Goal: Information Seeking & Learning: Learn about a topic

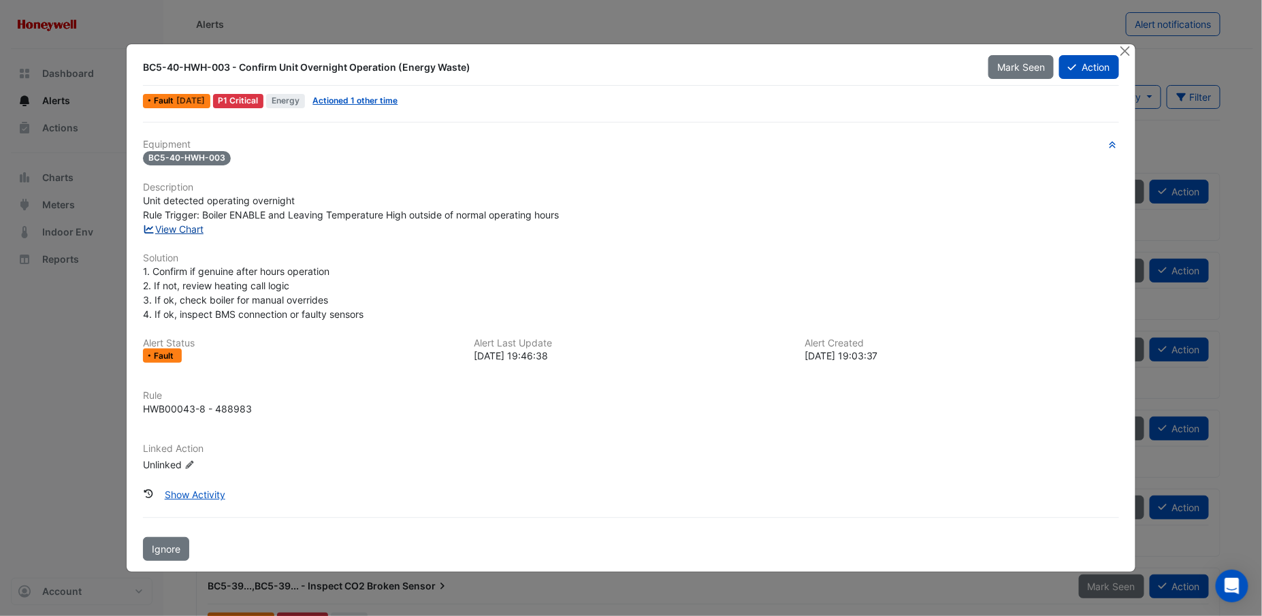
click at [187, 227] on link "View Chart" at bounding box center [173, 229] width 61 height 12
click at [1122, 52] on button "Close" at bounding box center [1125, 51] width 14 height 14
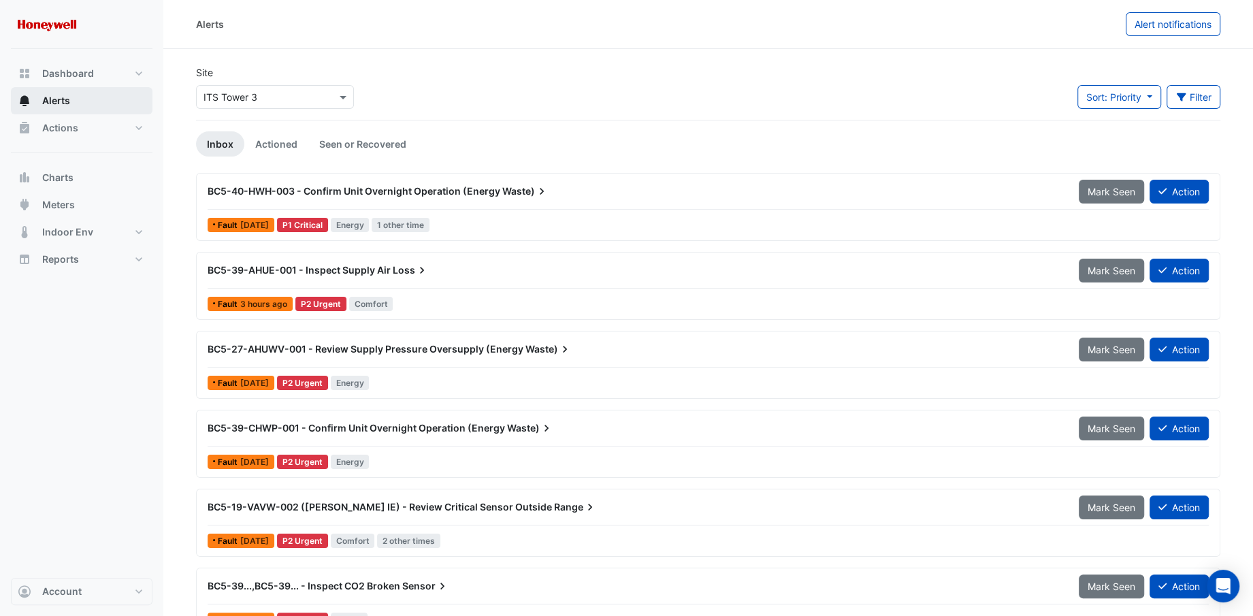
click at [45, 94] on span "Alerts" at bounding box center [56, 101] width 28 height 14
click at [71, 125] on span "Actions" at bounding box center [60, 128] width 36 height 14
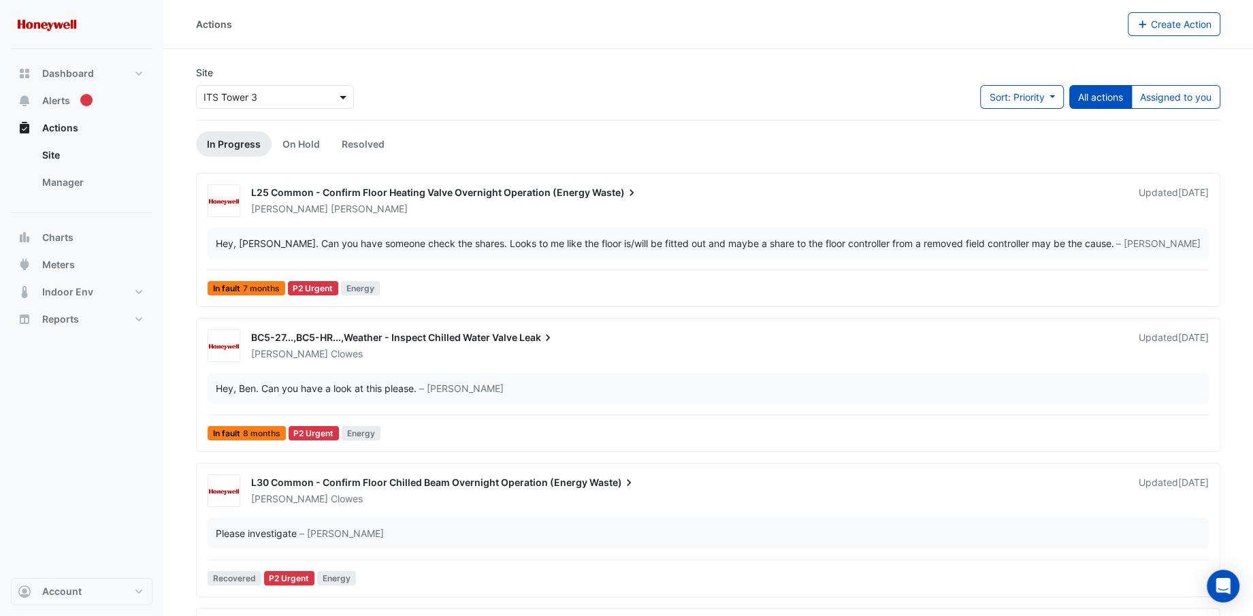
click at [346, 99] on span at bounding box center [344, 97] width 17 height 14
click at [242, 129] on span "ITS Tower 1" at bounding box center [234, 126] width 52 height 12
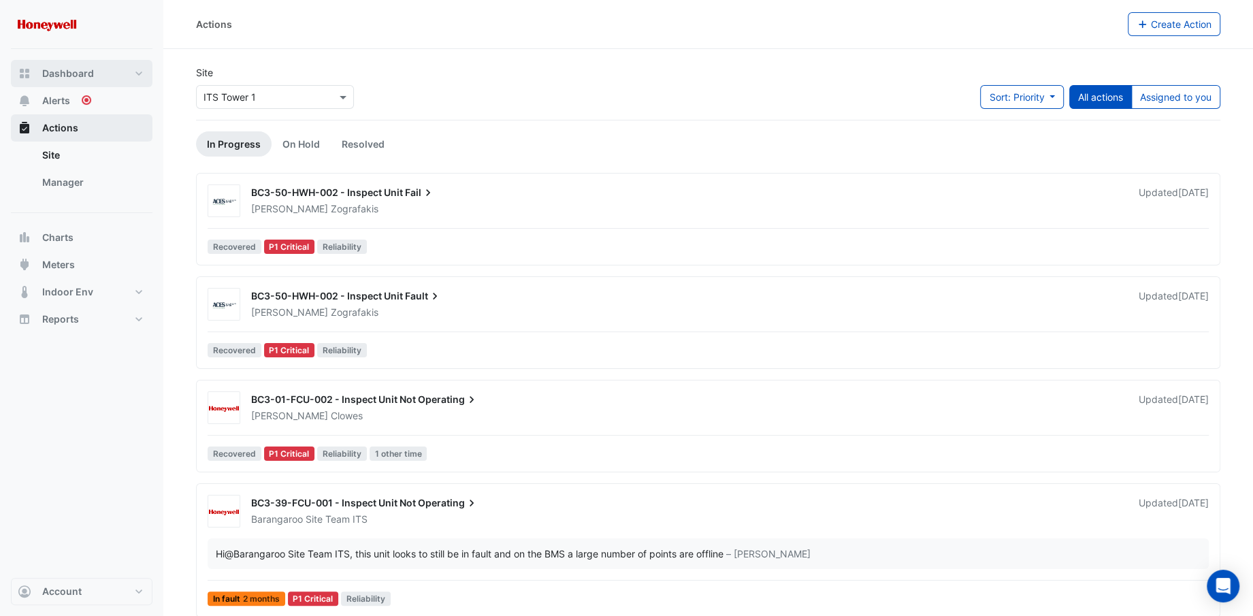
drag, startPoint x: 59, startPoint y: 80, endPoint x: 124, endPoint y: 125, distance: 79.1
click at [59, 80] on span "Dashboard" at bounding box center [68, 74] width 52 height 14
select select "**"
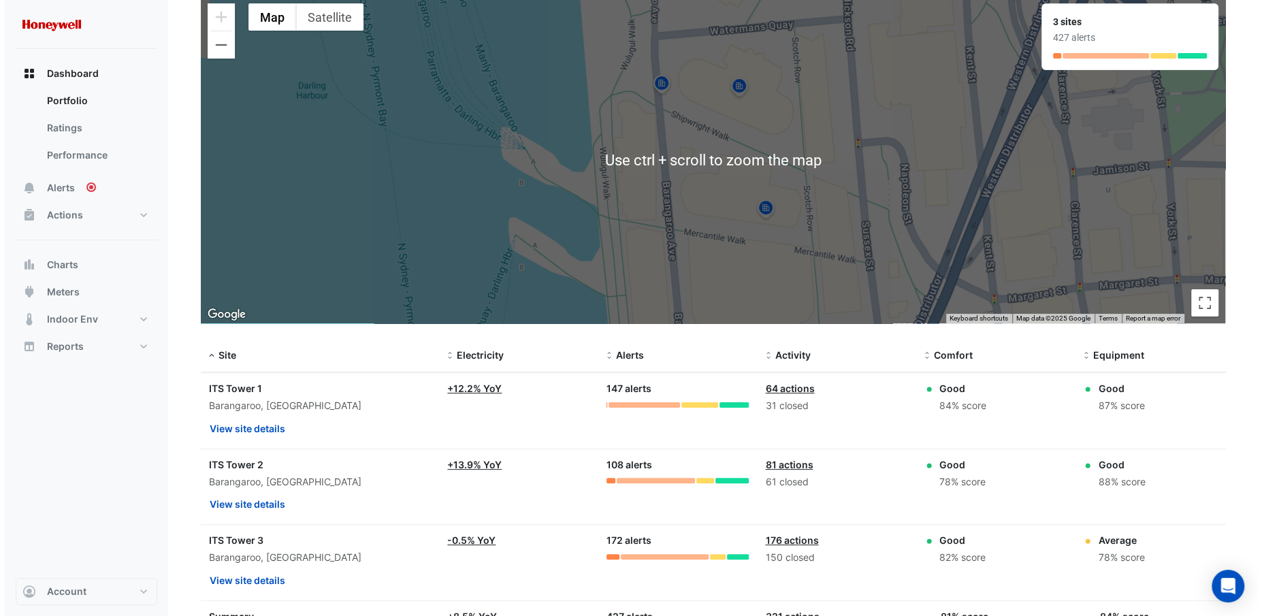
scroll to position [185, 0]
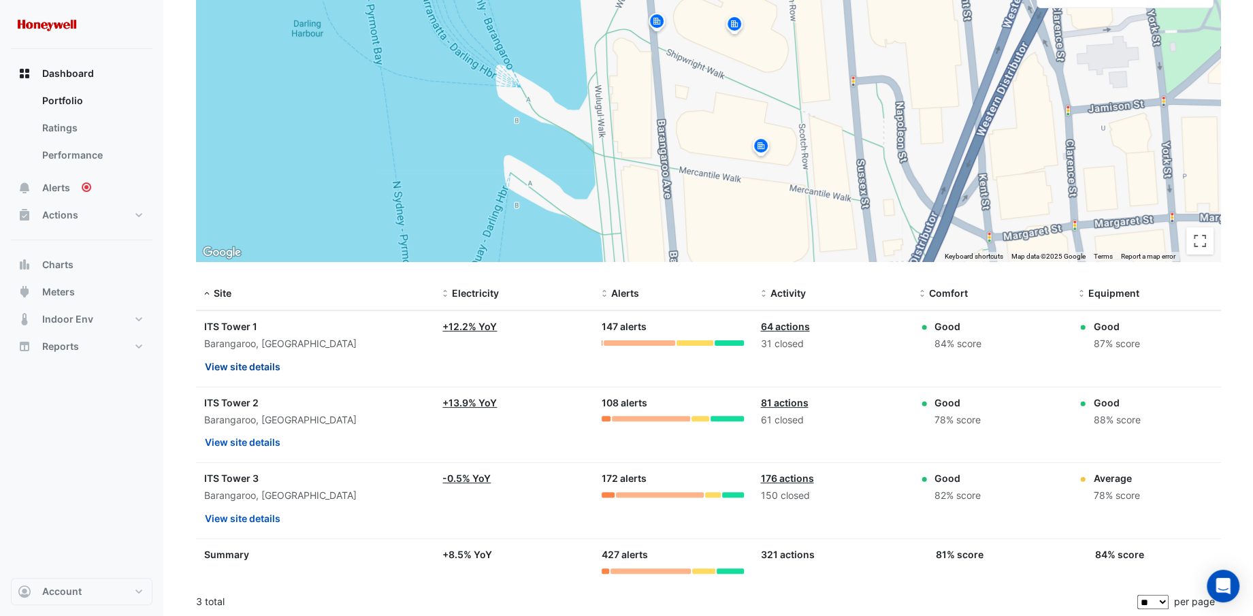
click at [246, 365] on button "View site details" at bounding box center [242, 367] width 77 height 24
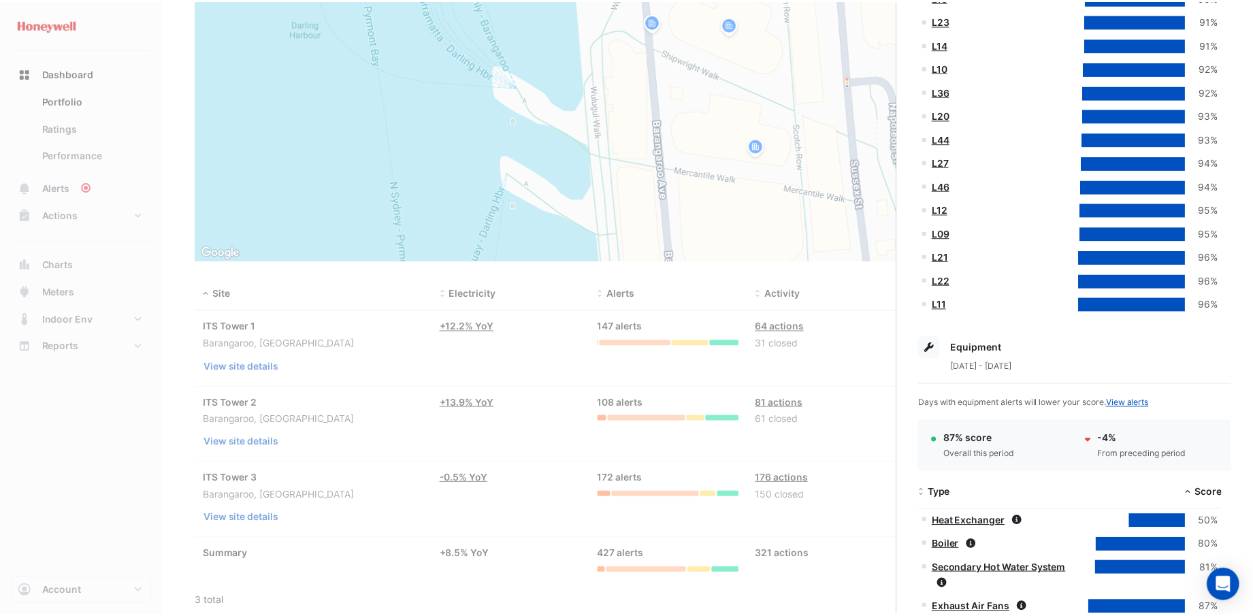
scroll to position [1422, 0]
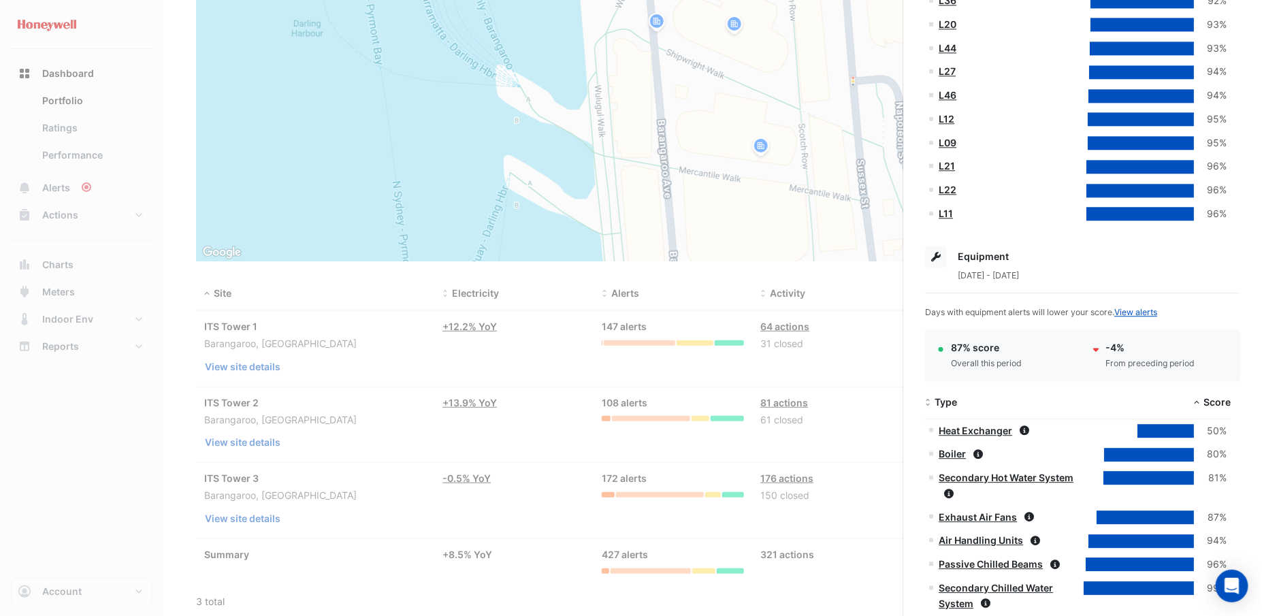
click at [455, 361] on ngb-offcanvas-backdrop at bounding box center [631, 308] width 1262 height 616
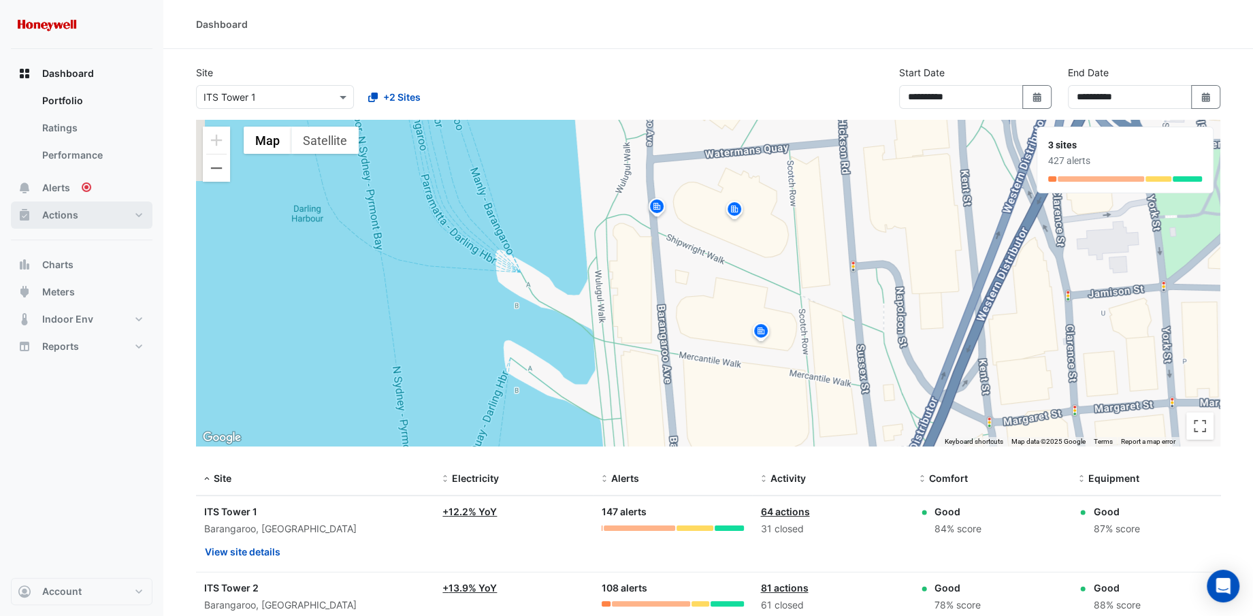
click at [137, 214] on button "Actions" at bounding box center [82, 214] width 142 height 27
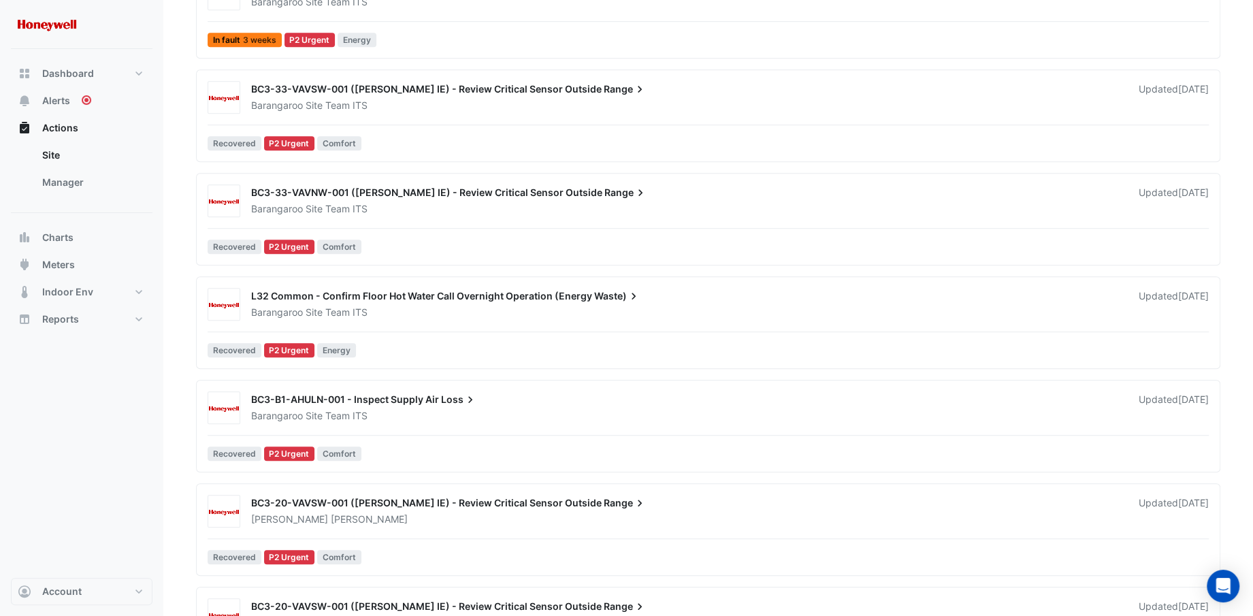
scroll to position [742, 0]
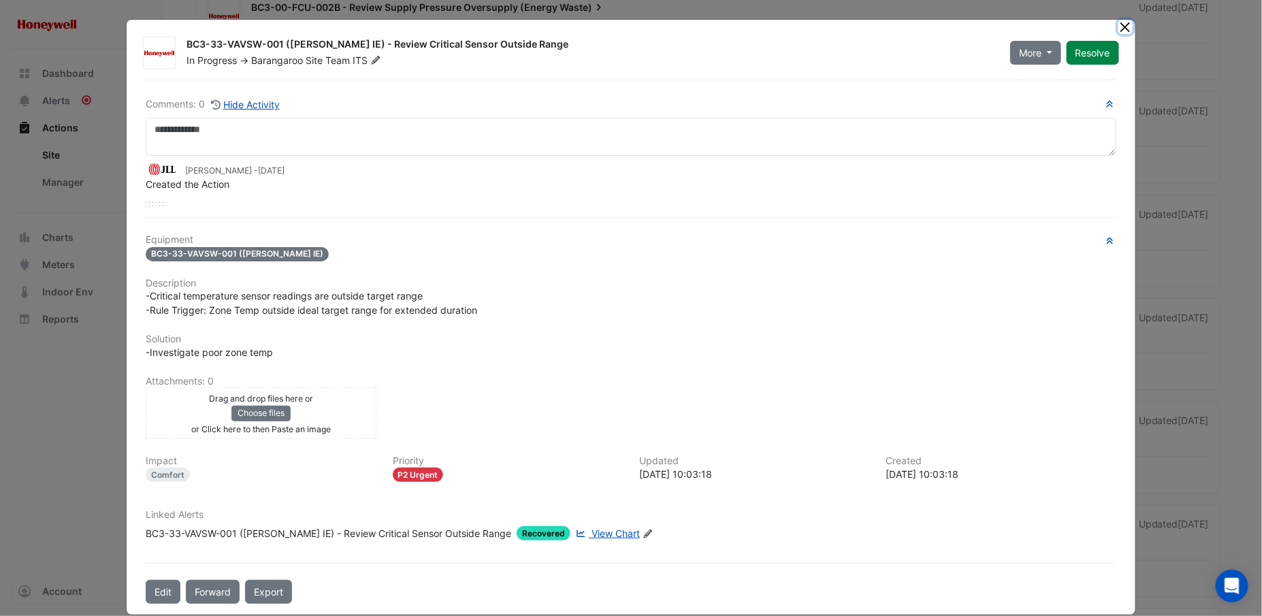
click at [1122, 26] on button "Close" at bounding box center [1125, 27] width 14 height 14
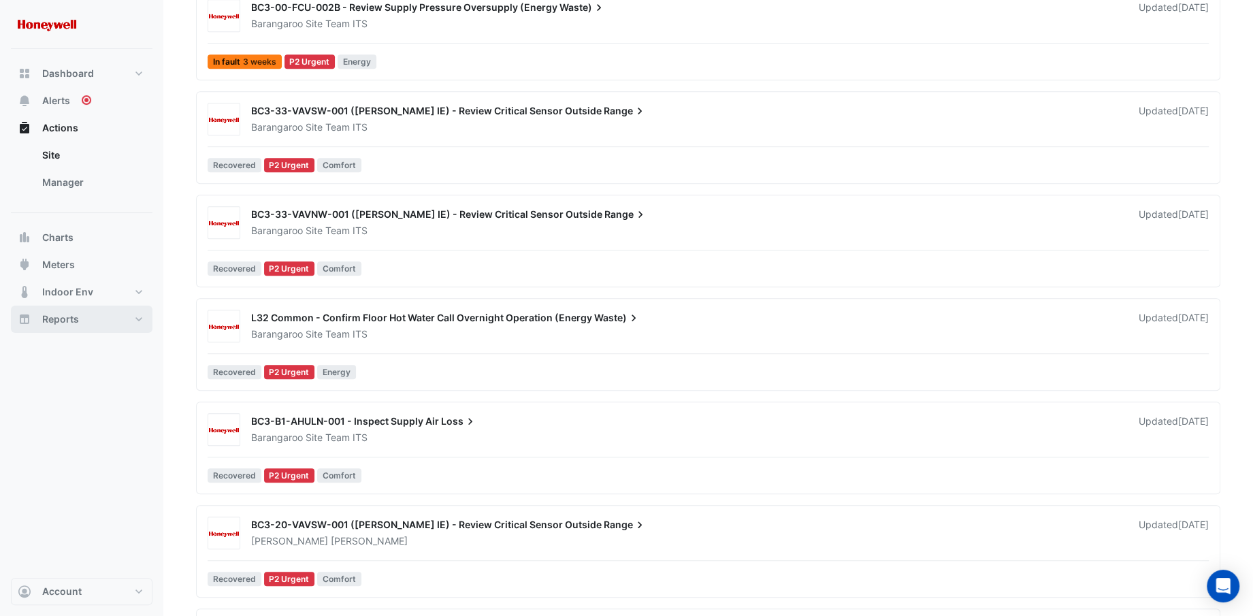
click at [136, 323] on button "Reports" at bounding box center [82, 319] width 142 height 27
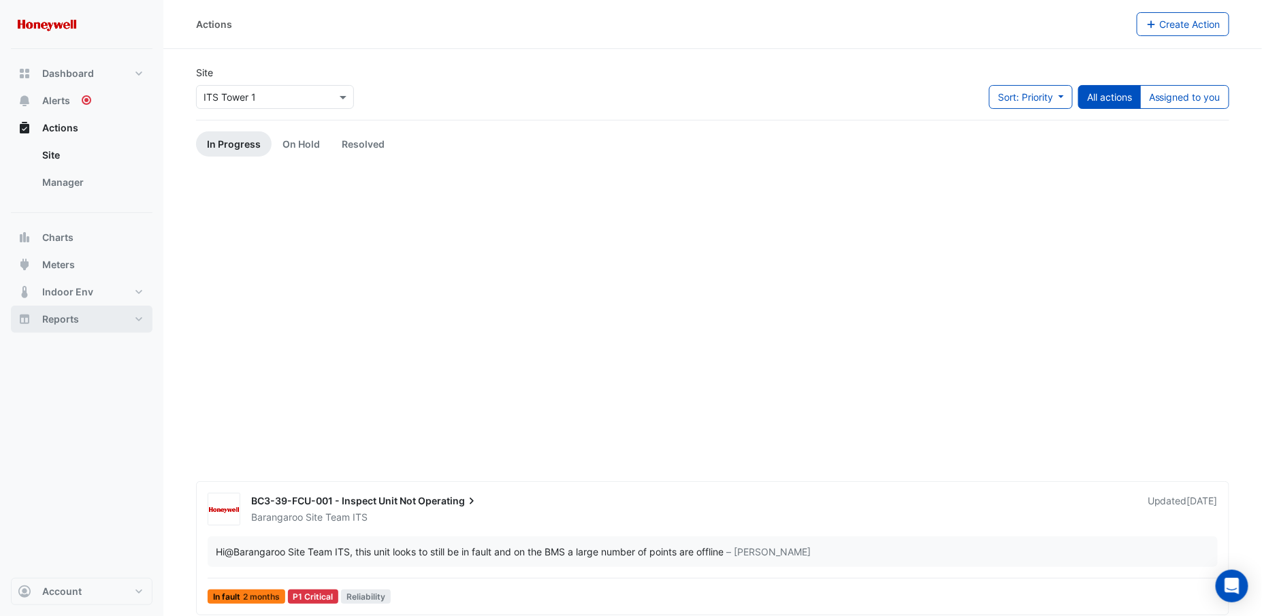
select select "**"
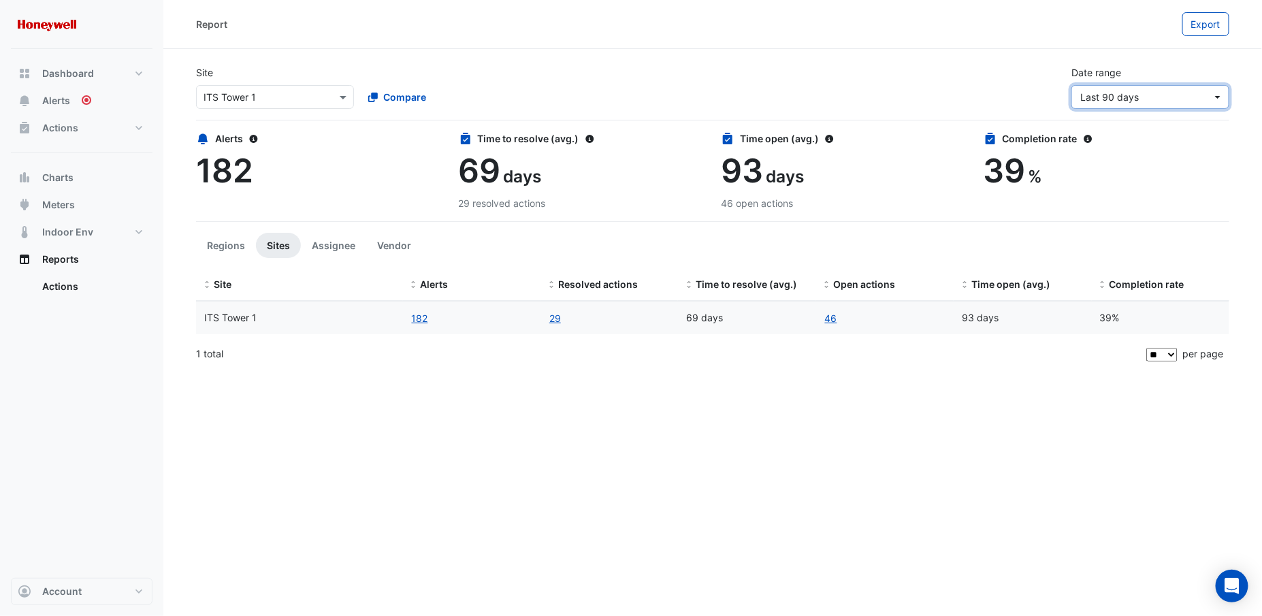
click at [1218, 97] on button "Last 90 days" at bounding box center [1150, 97] width 158 height 24
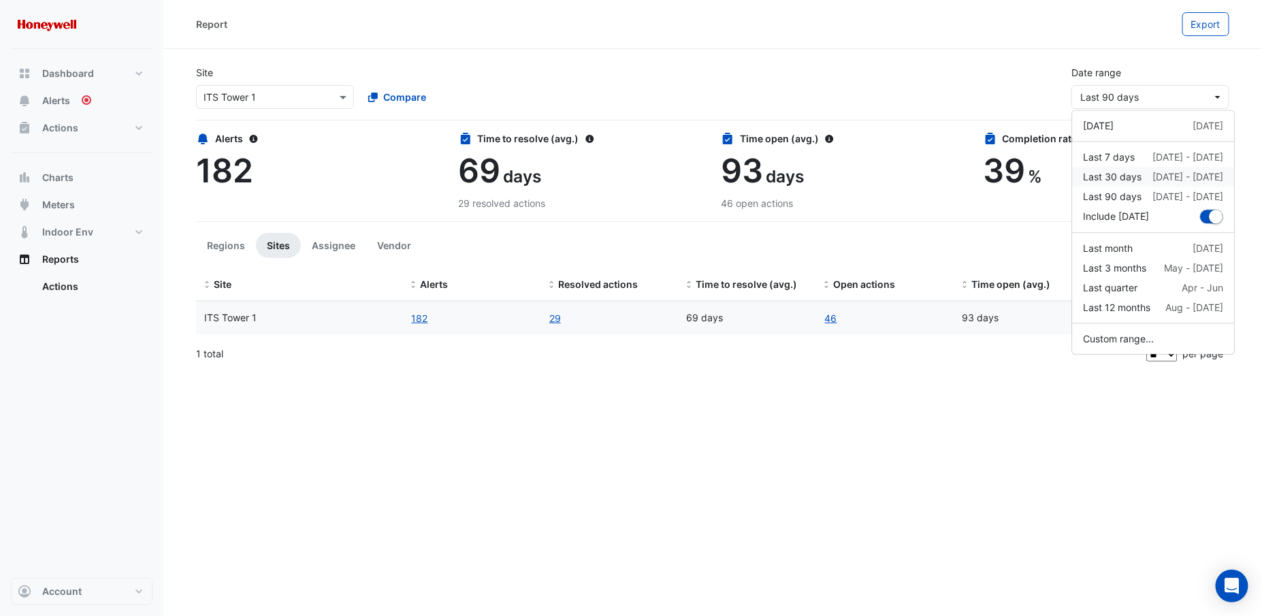
click at [1124, 178] on div "Last 30 days" at bounding box center [1112, 176] width 59 height 14
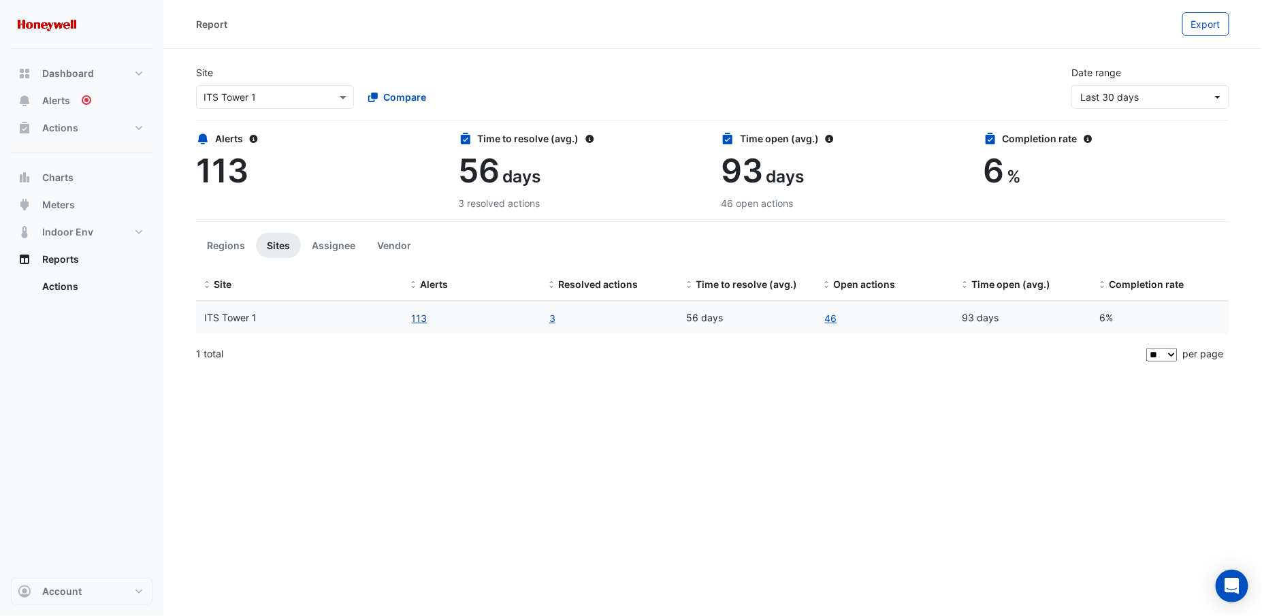
click at [415, 319] on button "113" at bounding box center [419, 318] width 17 height 16
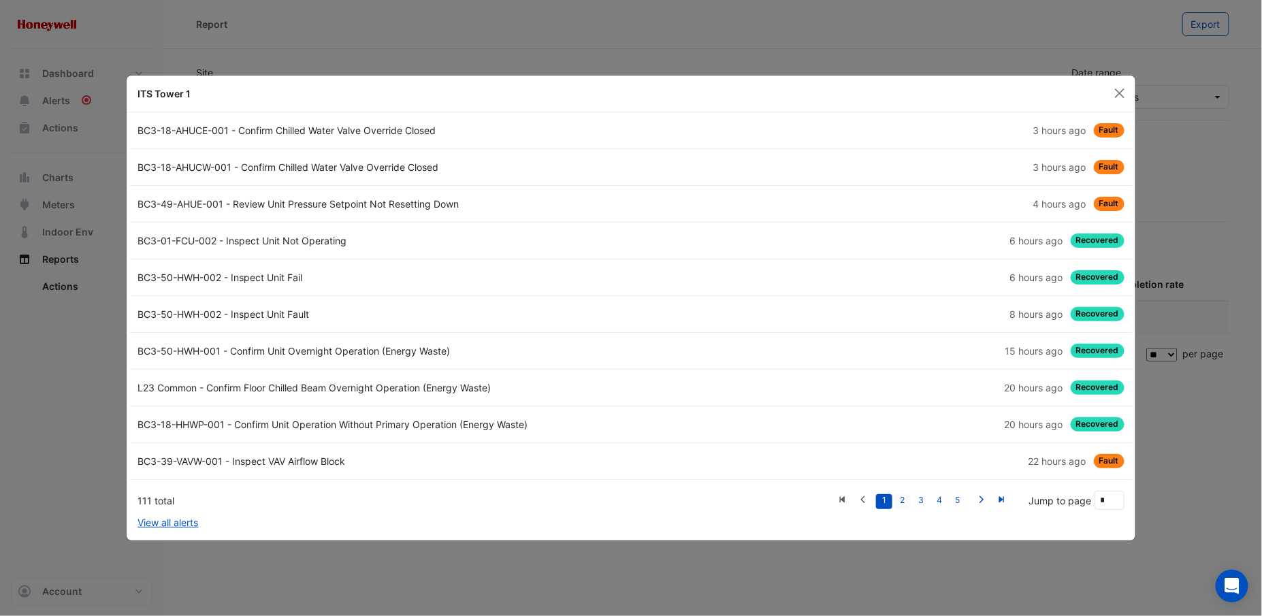
click at [906, 501] on link "2" at bounding box center [902, 501] width 16 height 15
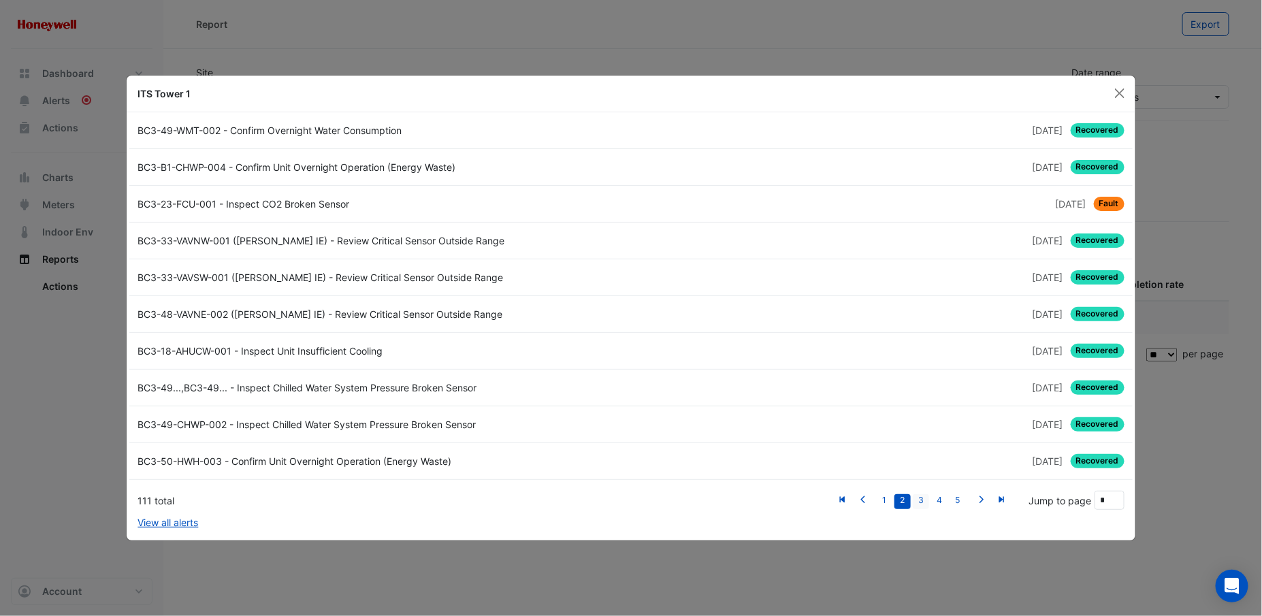
click at [921, 500] on link "3" at bounding box center [921, 501] width 16 height 15
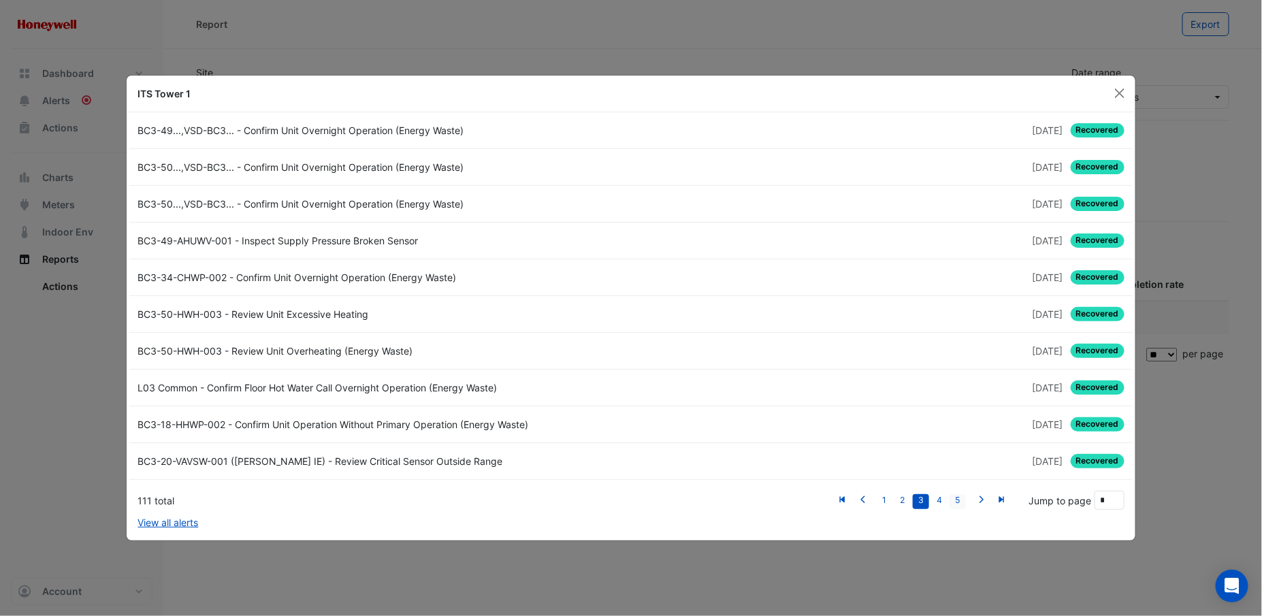
click at [962, 497] on link "5" at bounding box center [957, 501] width 16 height 15
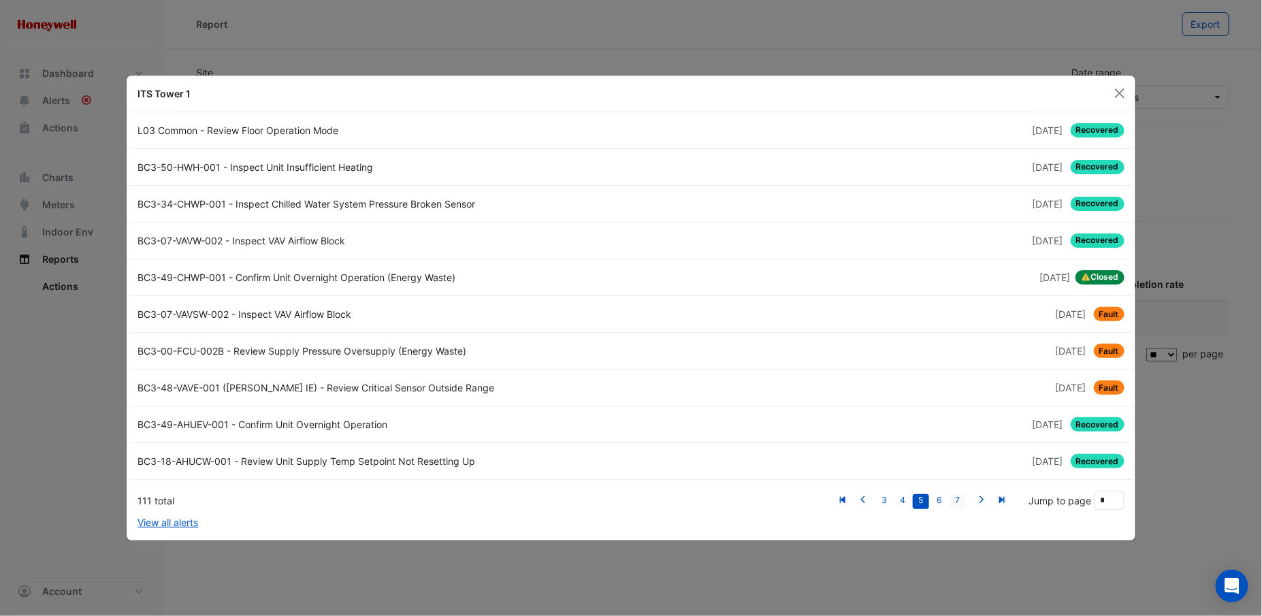
click at [960, 499] on link "7" at bounding box center [957, 501] width 16 height 15
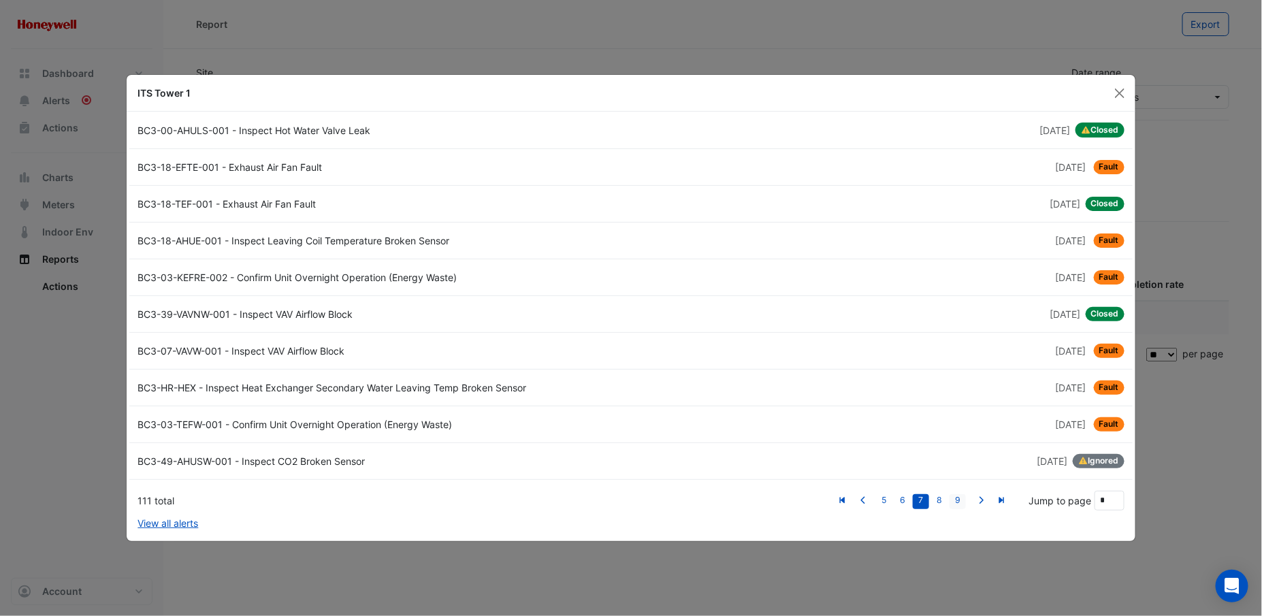
click at [965, 495] on link "9" at bounding box center [957, 501] width 16 height 15
type input "*"
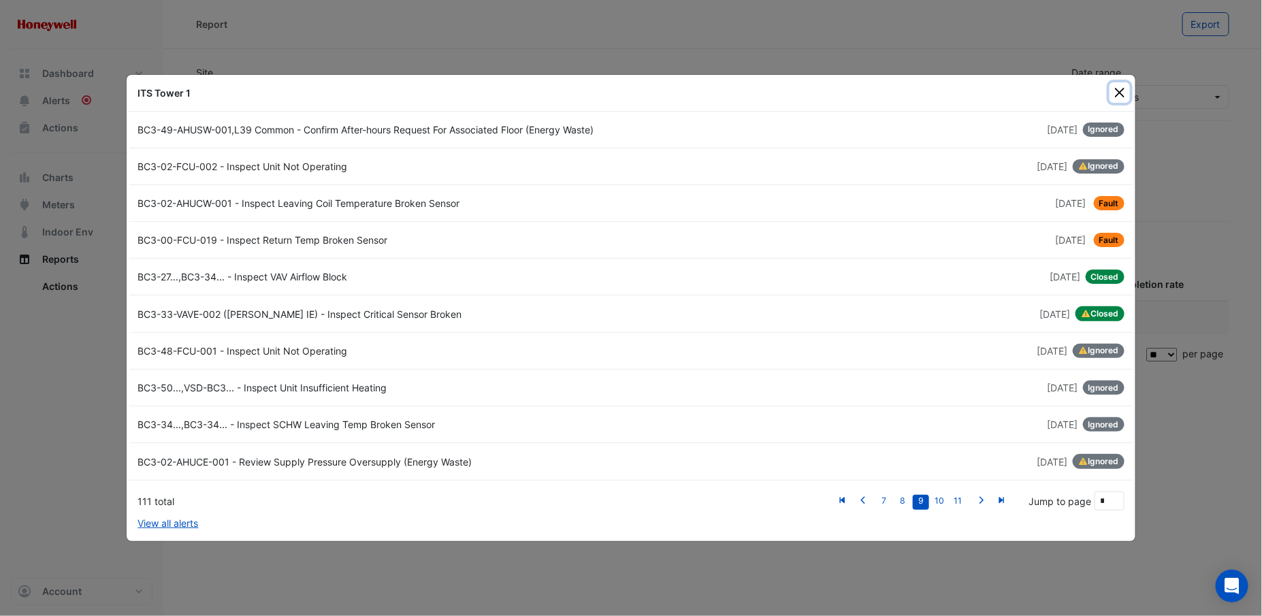
click at [1118, 93] on button "Close" at bounding box center [1119, 92] width 20 height 20
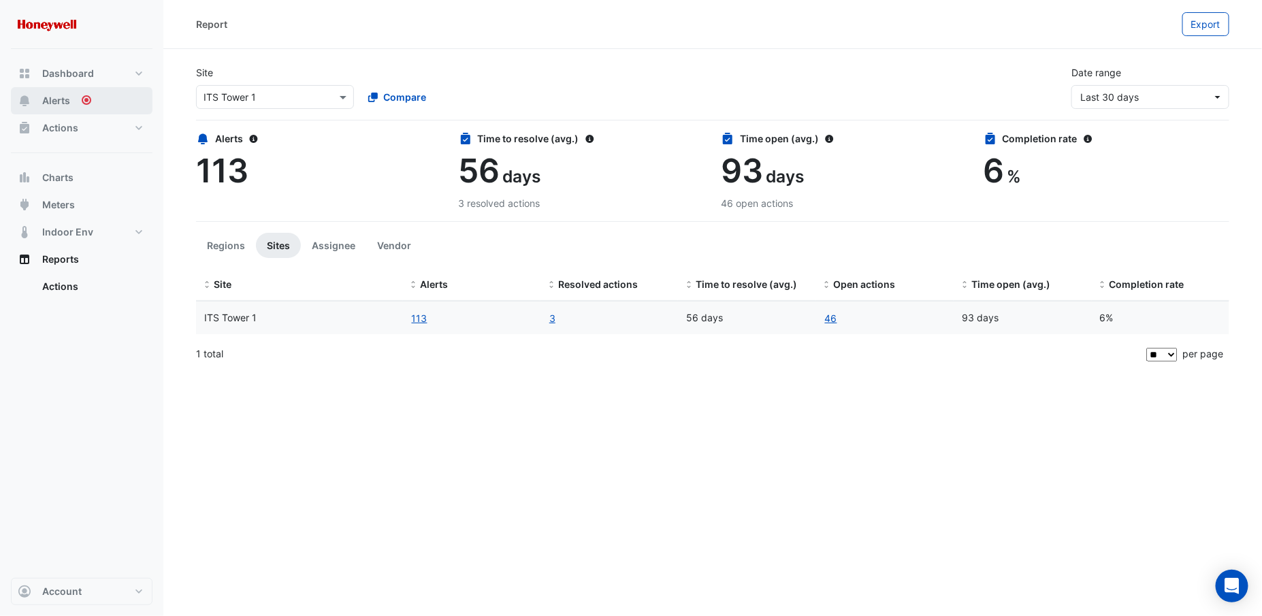
click at [67, 101] on span "Alerts" at bounding box center [56, 101] width 28 height 14
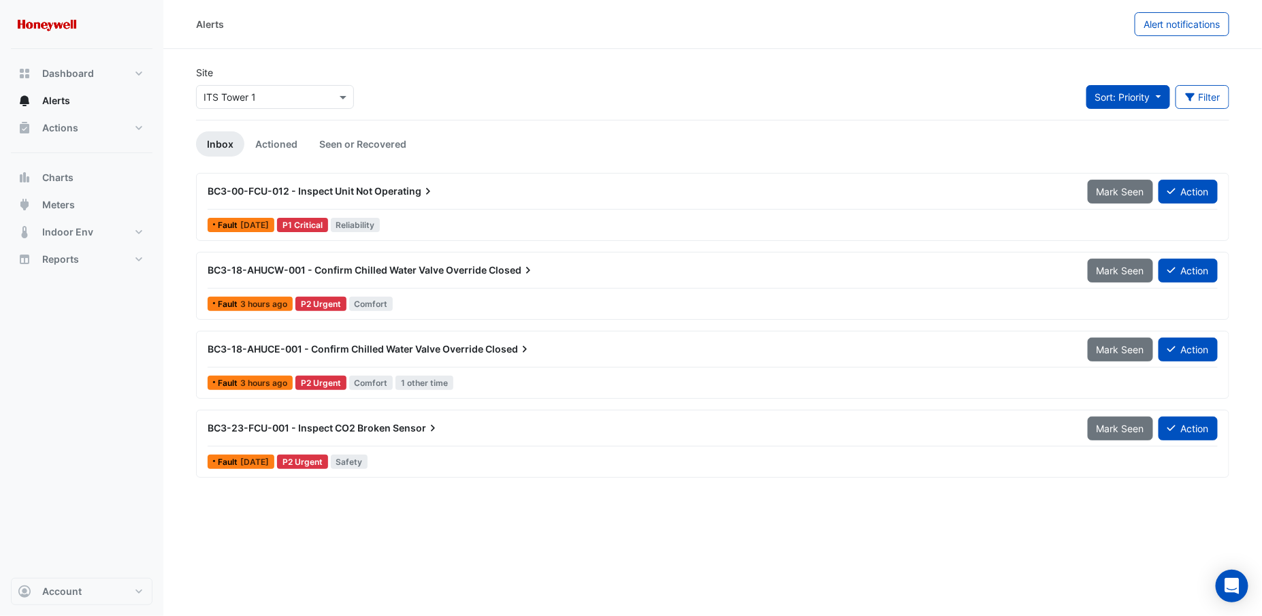
click at [1165, 99] on button "Sort: Priority" at bounding box center [1128, 97] width 84 height 24
click at [1198, 96] on button "Filter" at bounding box center [1202, 97] width 54 height 24
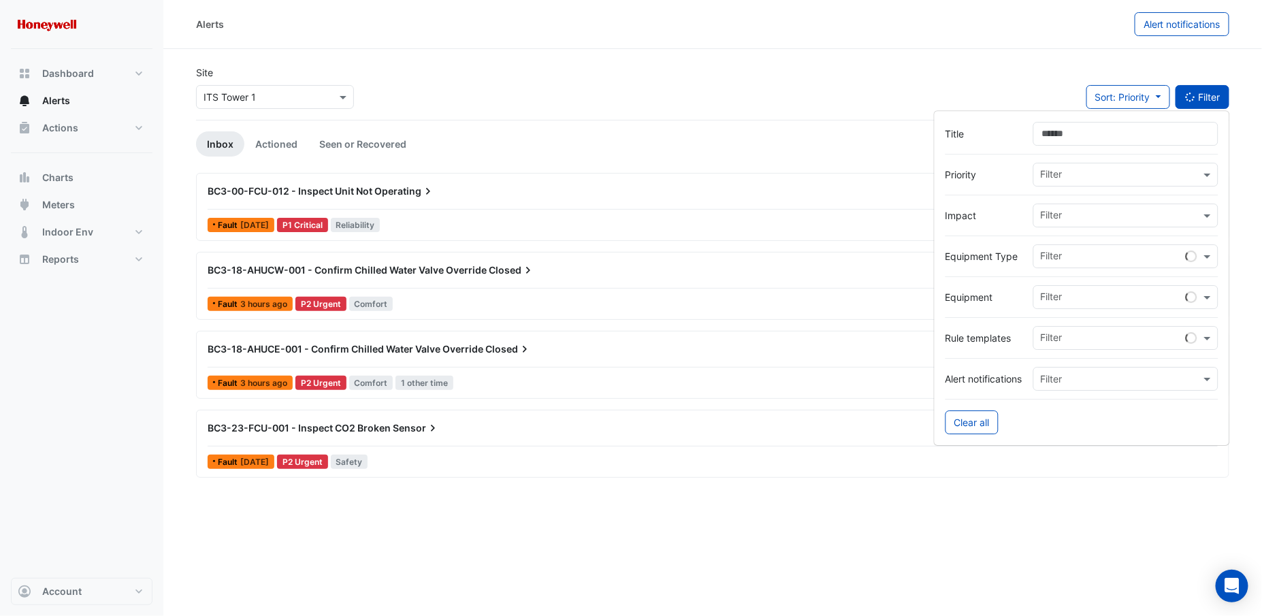
click at [1198, 96] on button "Filter" at bounding box center [1202, 97] width 54 height 24
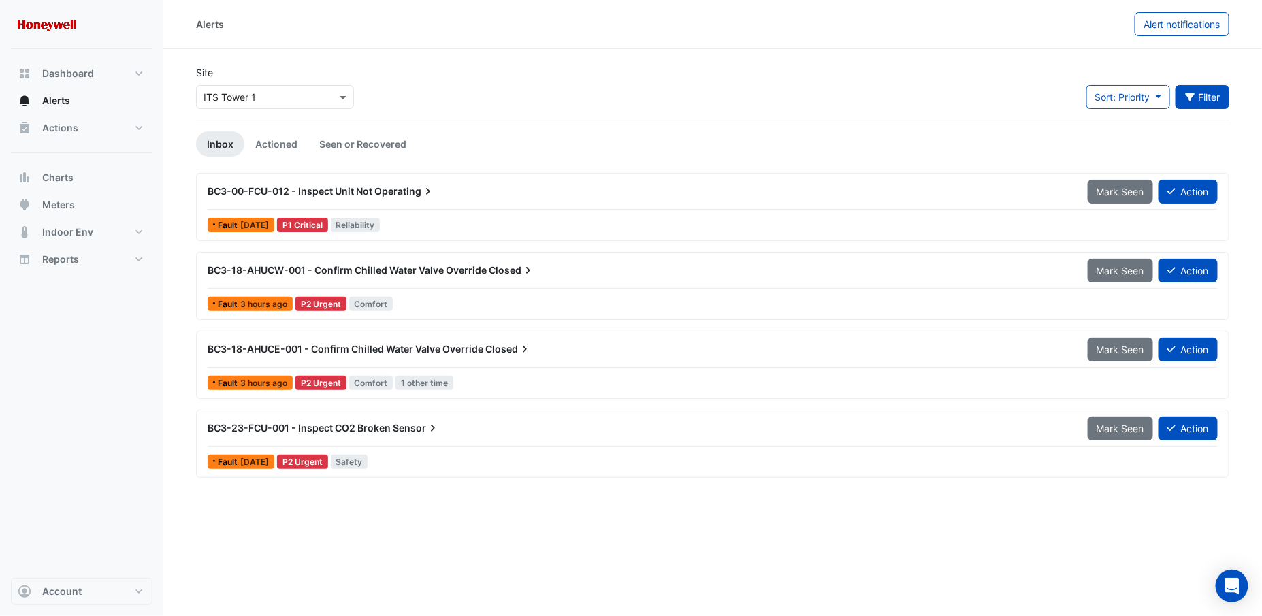
click at [1207, 95] on button "Filter" at bounding box center [1202, 97] width 54 height 24
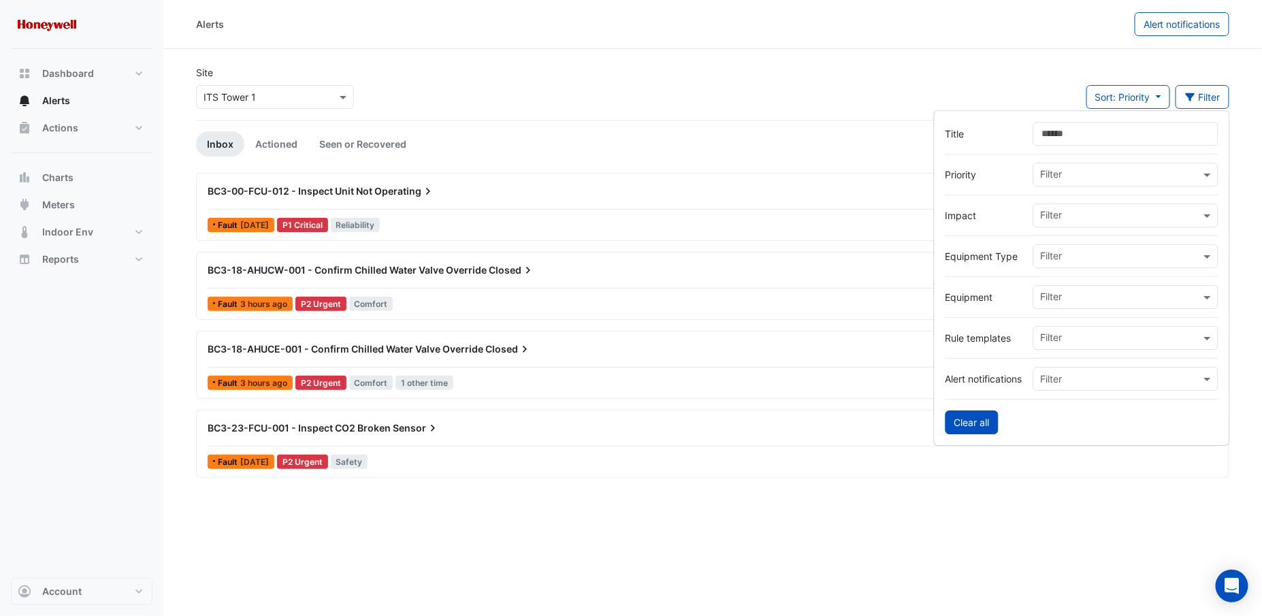
click at [953, 421] on button "Clear all" at bounding box center [971, 422] width 53 height 24
click at [767, 552] on div "Alerts Alert notifications Site Select a Site × ITS Tower 1 Sort: {{sortBy}} Pr…" at bounding box center [712, 308] width 1098 height 616
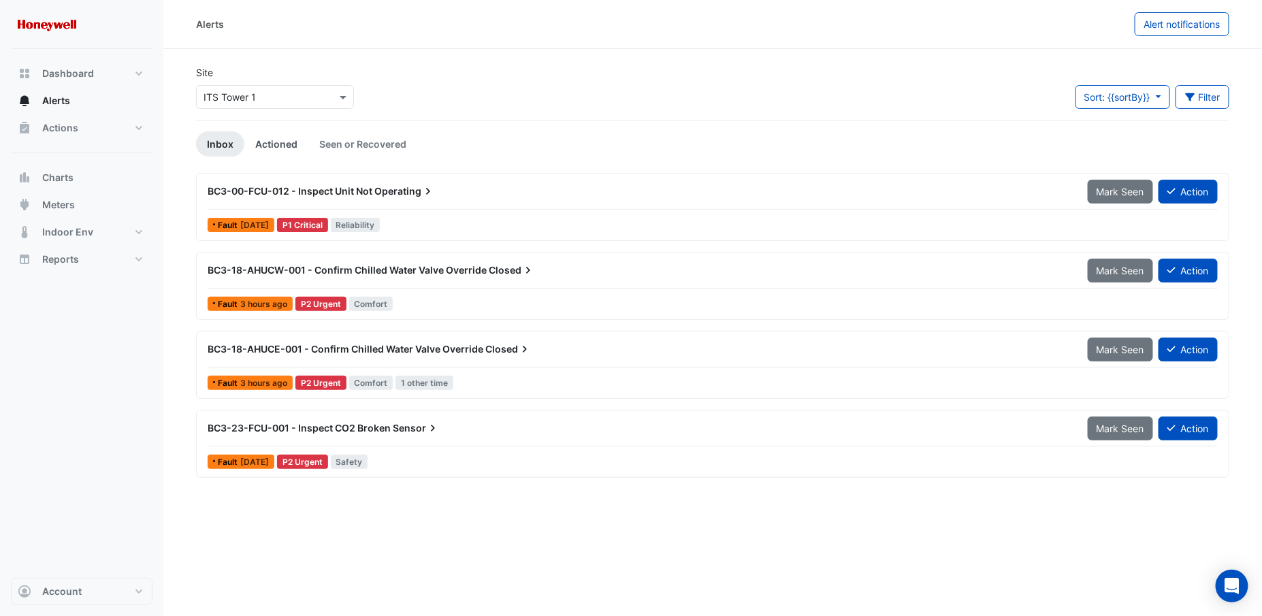
click at [290, 146] on link "Actioned" at bounding box center [276, 143] width 64 height 25
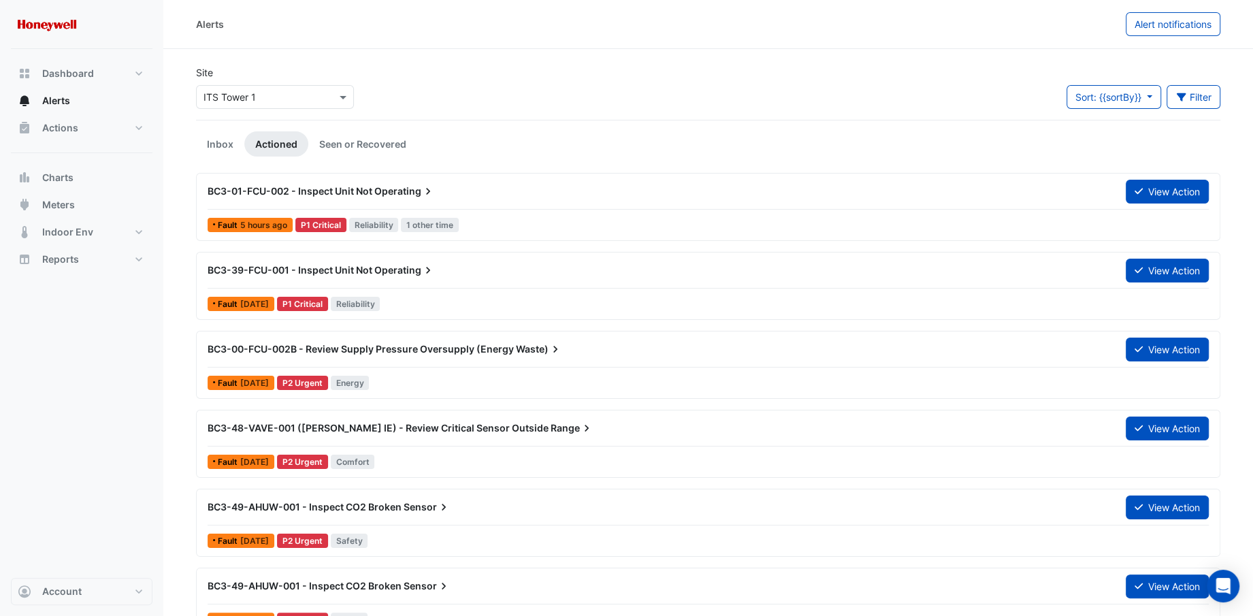
click at [428, 195] on icon at bounding box center [428, 191] width 4 height 7
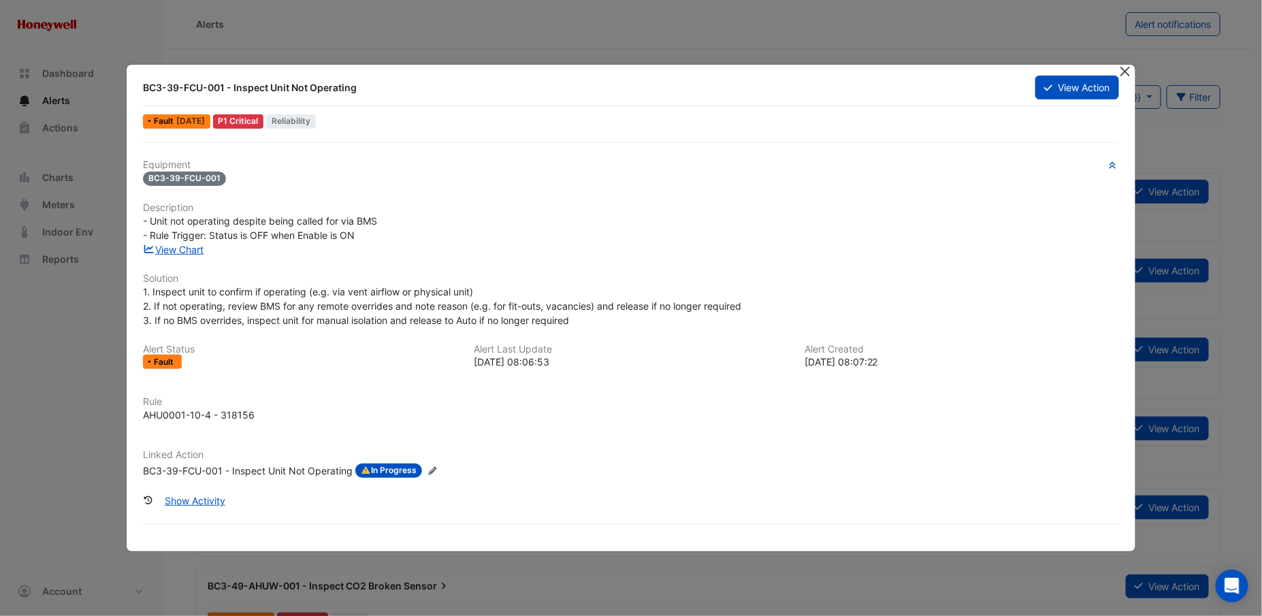
click at [1131, 76] on button "Close" at bounding box center [1125, 72] width 14 height 14
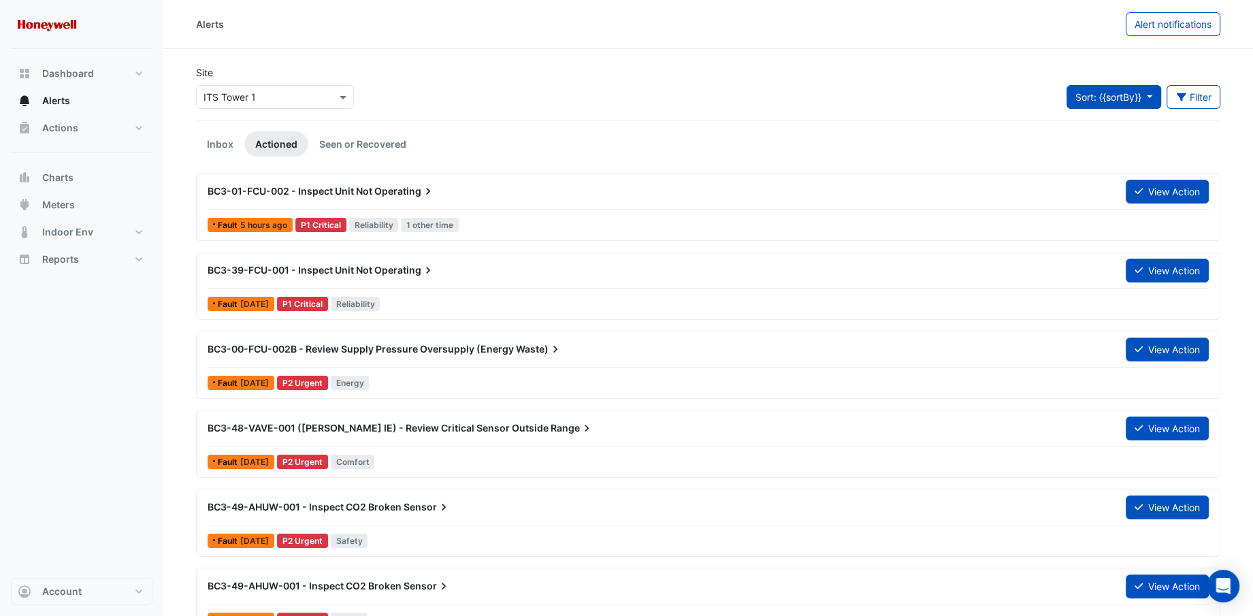
click at [1145, 93] on button "Sort: {{sortBy}}" at bounding box center [1113, 97] width 95 height 24
click at [1089, 127] on li "Priority" at bounding box center [1119, 126] width 108 height 20
click at [1151, 20] on span "Alert notifications" at bounding box center [1173, 24] width 77 height 12
select select "*****"
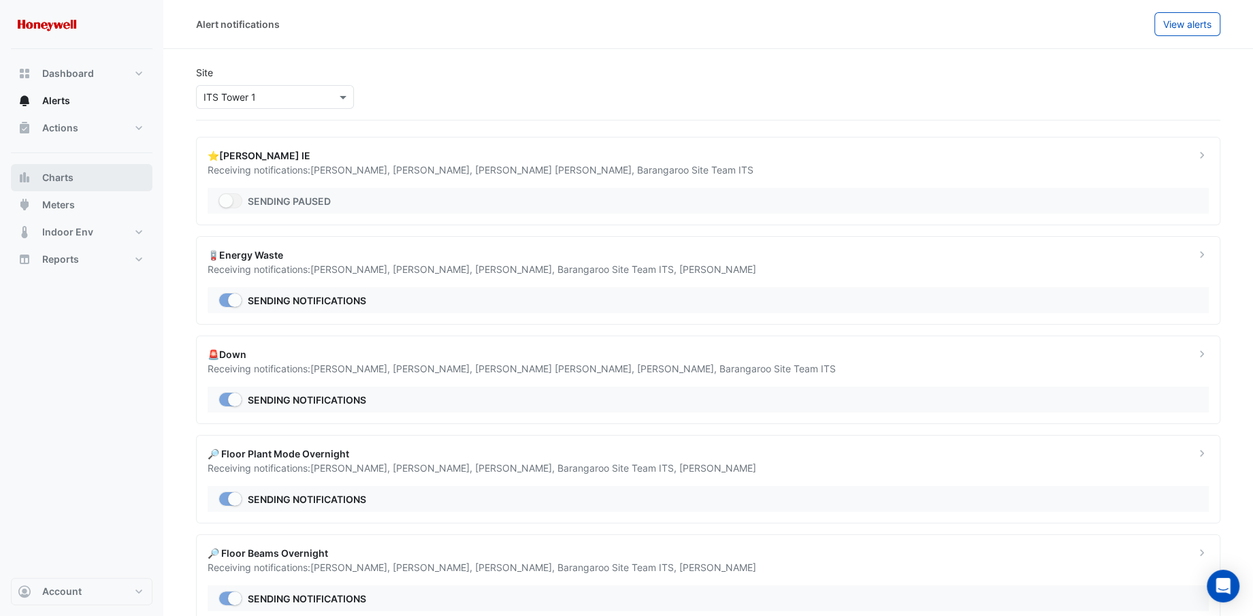
click at [61, 180] on span "Charts" at bounding box center [57, 178] width 31 height 14
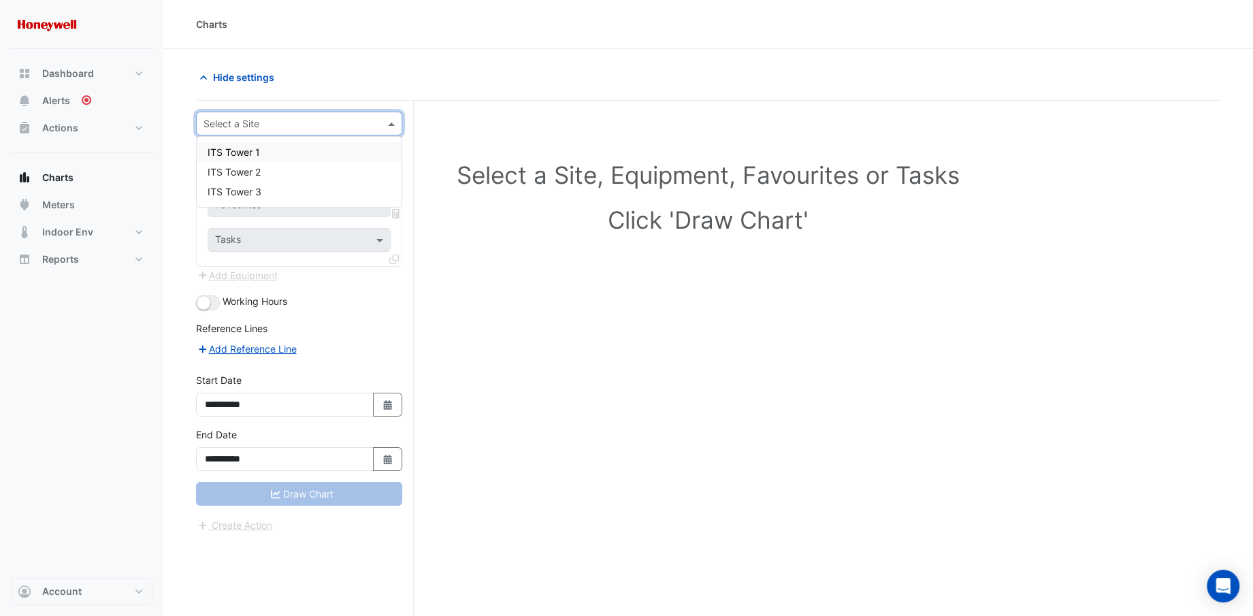
click at [394, 125] on span at bounding box center [393, 123] width 17 height 14
click at [262, 150] on div "ITS Tower 1" at bounding box center [299, 152] width 205 height 20
click at [382, 163] on span at bounding box center [381, 164] width 17 height 14
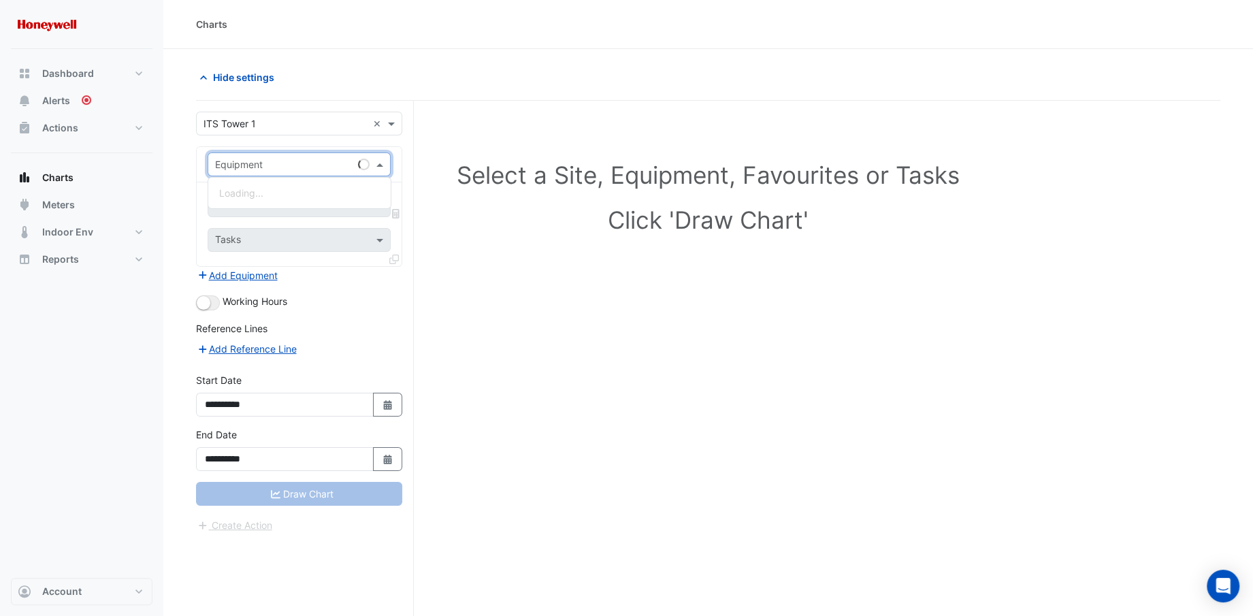
click at [382, 163] on span at bounding box center [381, 164] width 17 height 14
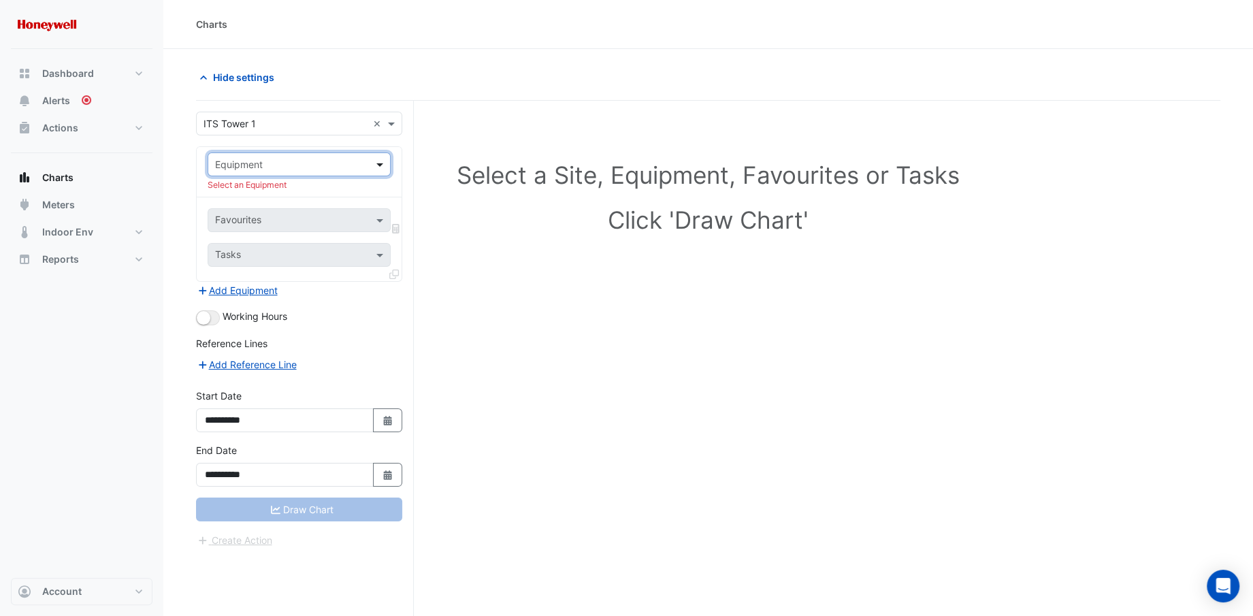
click at [381, 167] on span at bounding box center [381, 164] width 17 height 14
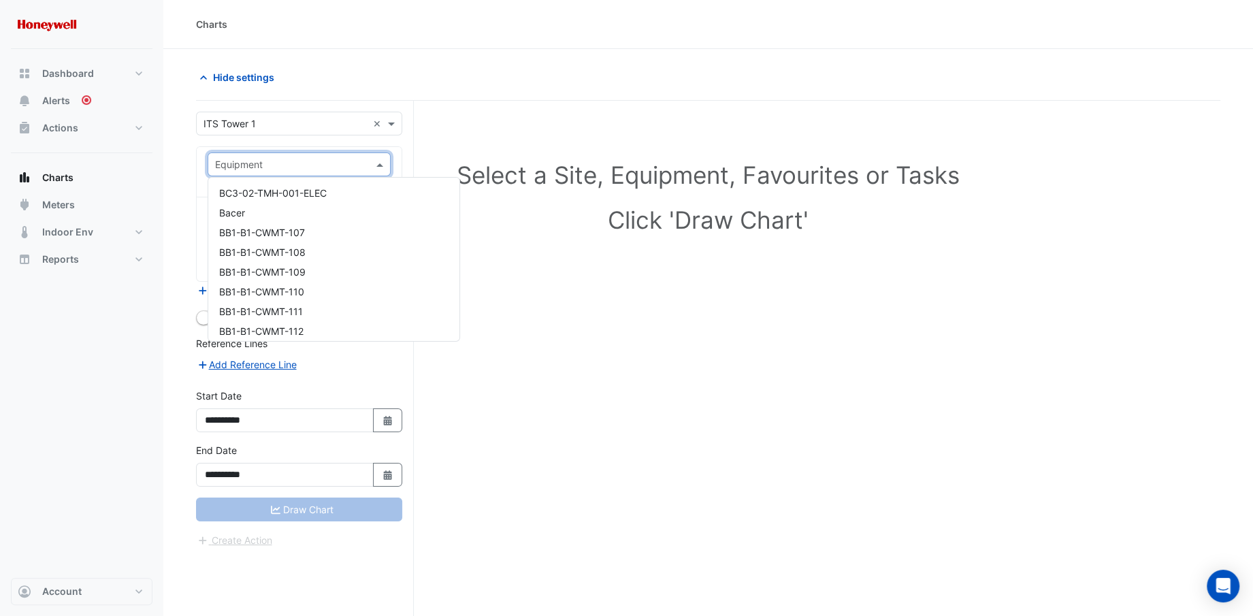
click at [684, 402] on div "Select a Site, Equipment, Favourites or Tasks Click 'Draw Chart'" at bounding box center [708, 384] width 1024 height 567
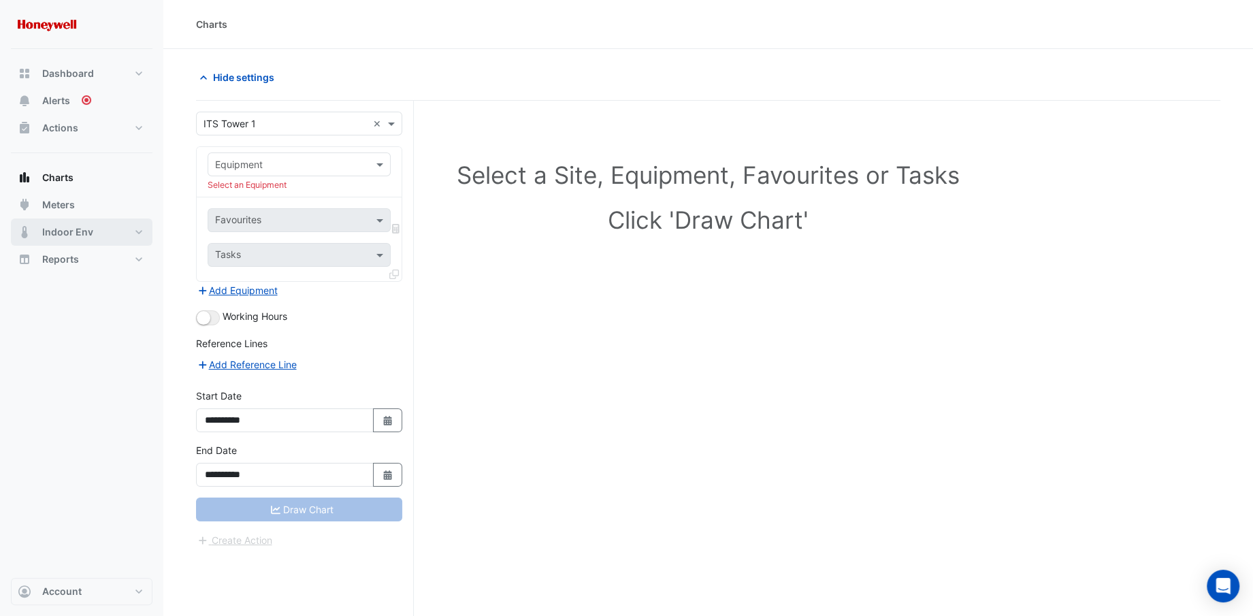
click at [56, 232] on span "Indoor Env" at bounding box center [67, 232] width 51 height 14
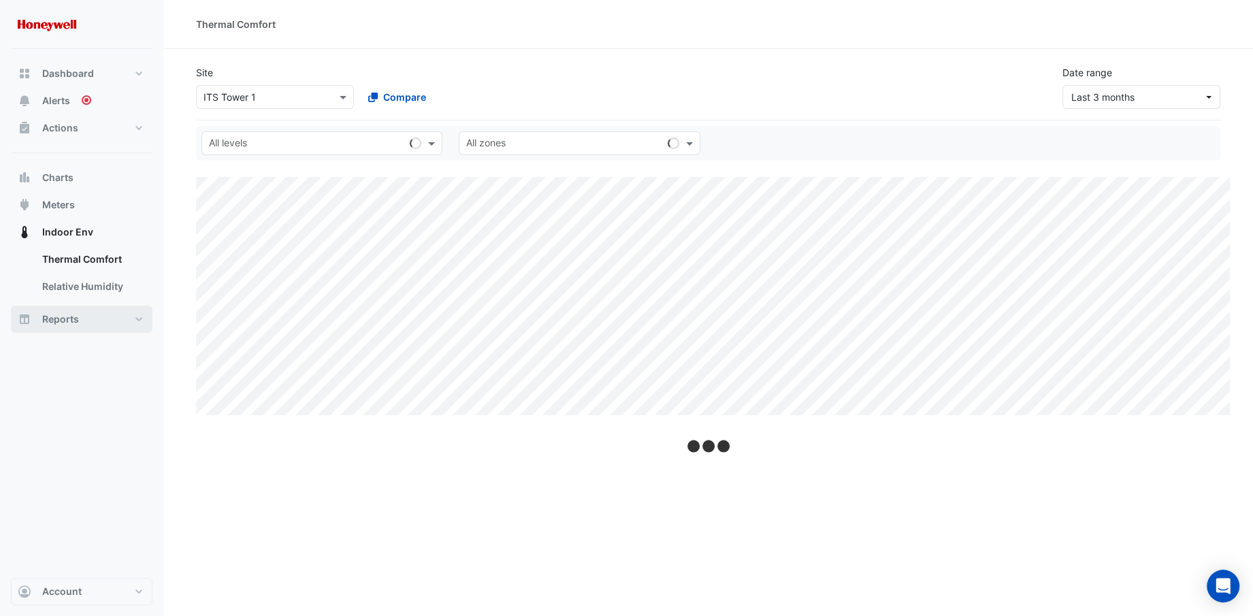
click at [60, 317] on span "Reports" at bounding box center [60, 319] width 37 height 14
select select "**"
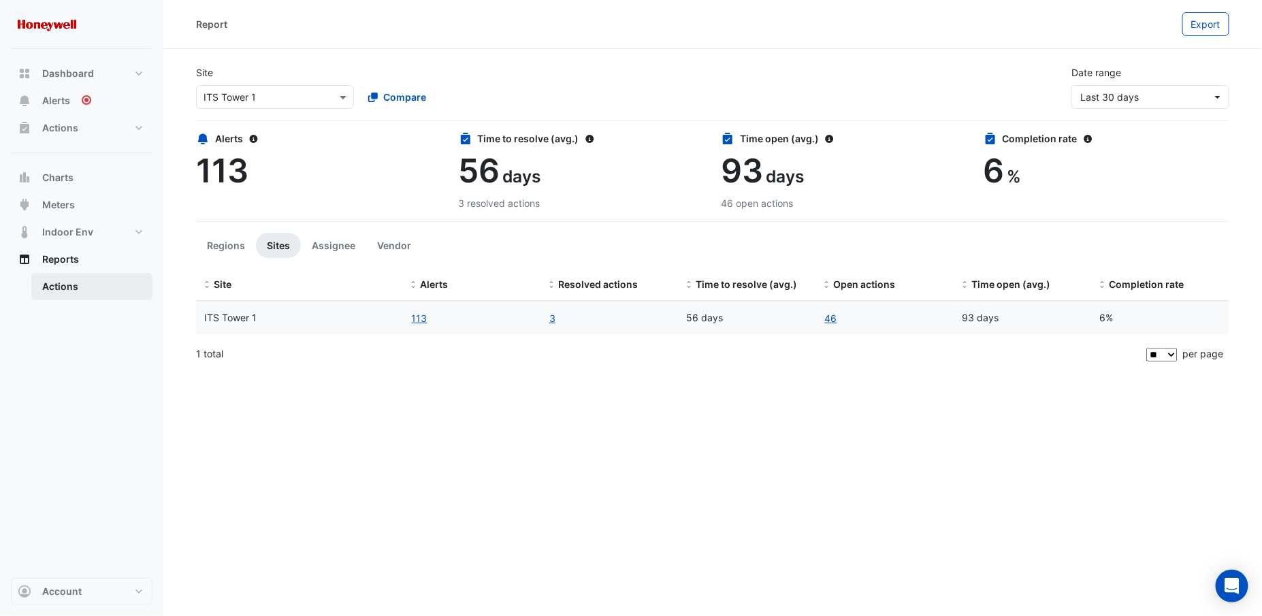
click at [68, 291] on link "Actions" at bounding box center [91, 286] width 121 height 27
click at [419, 316] on button "113" at bounding box center [419, 318] width 17 height 16
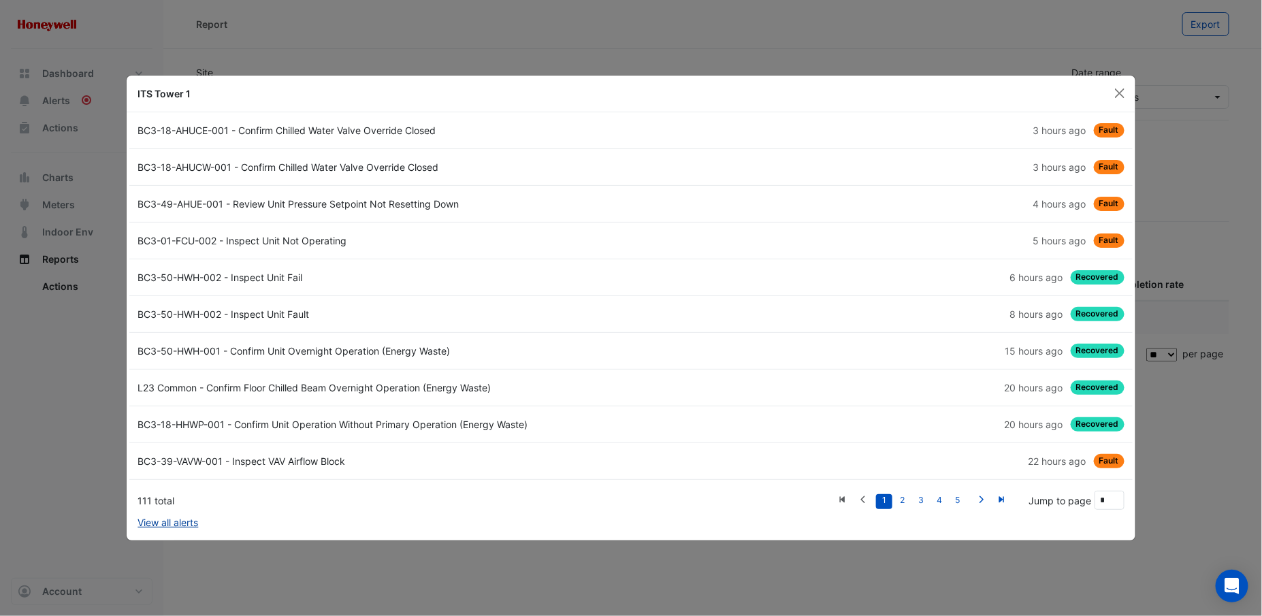
click at [170, 520] on link "View all alerts" at bounding box center [167, 522] width 61 height 14
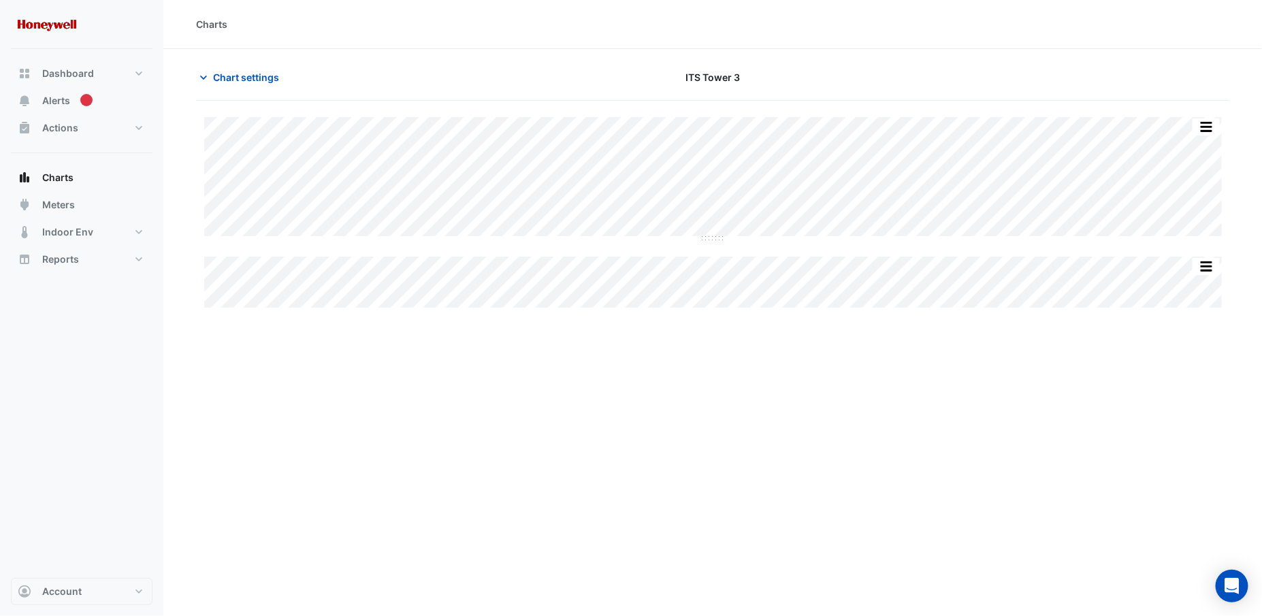
click at [711, 414] on div "Charts Chart settings ITS Tower 3 Split All Split None Print Save as JPEG Save …" at bounding box center [712, 308] width 1098 height 616
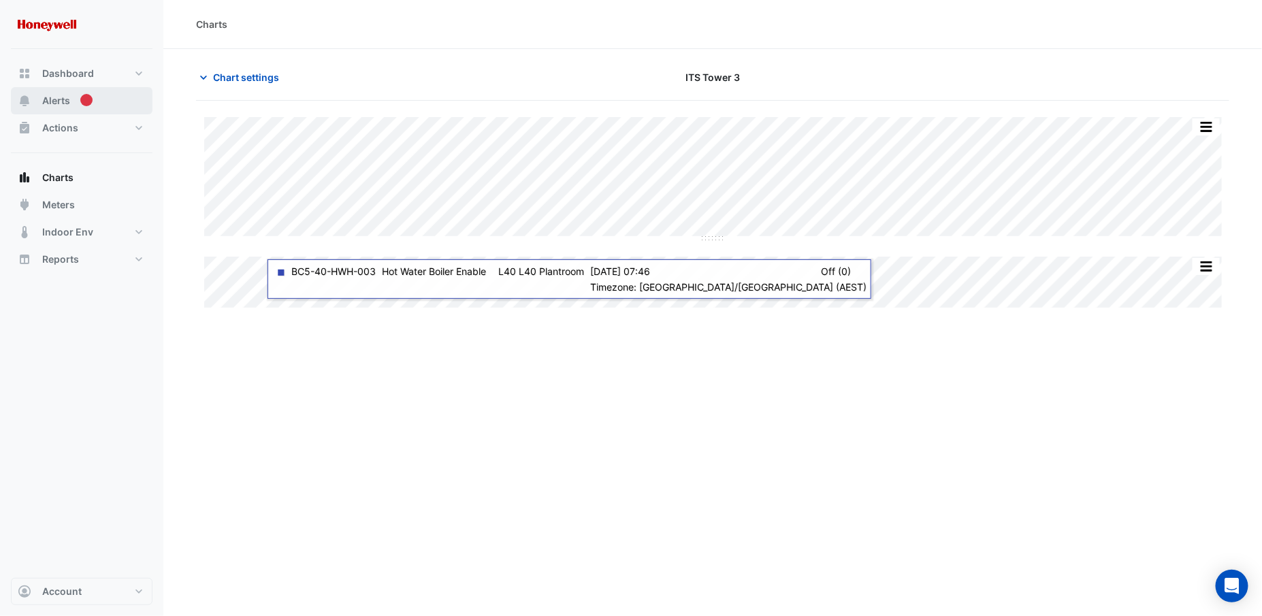
click at [50, 99] on span "Alerts" at bounding box center [56, 101] width 28 height 14
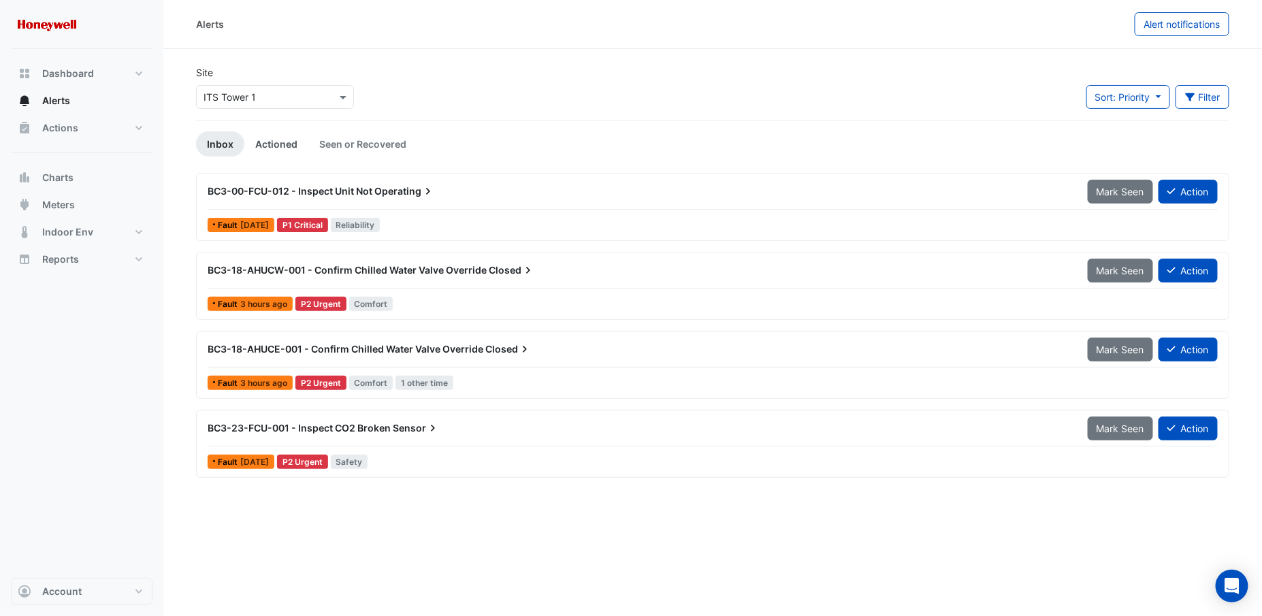
click at [282, 141] on link "Actioned" at bounding box center [276, 143] width 64 height 25
click at [350, 146] on link "Seen or Recovered" at bounding box center [362, 143] width 109 height 25
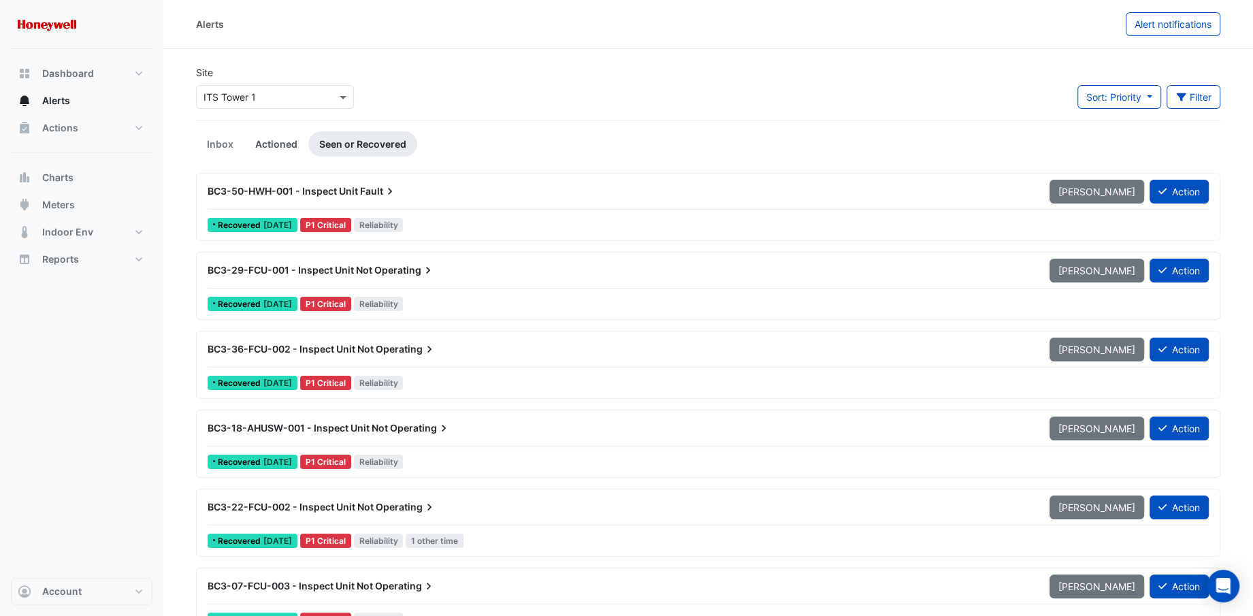
click at [279, 146] on link "Actioned" at bounding box center [276, 143] width 64 height 25
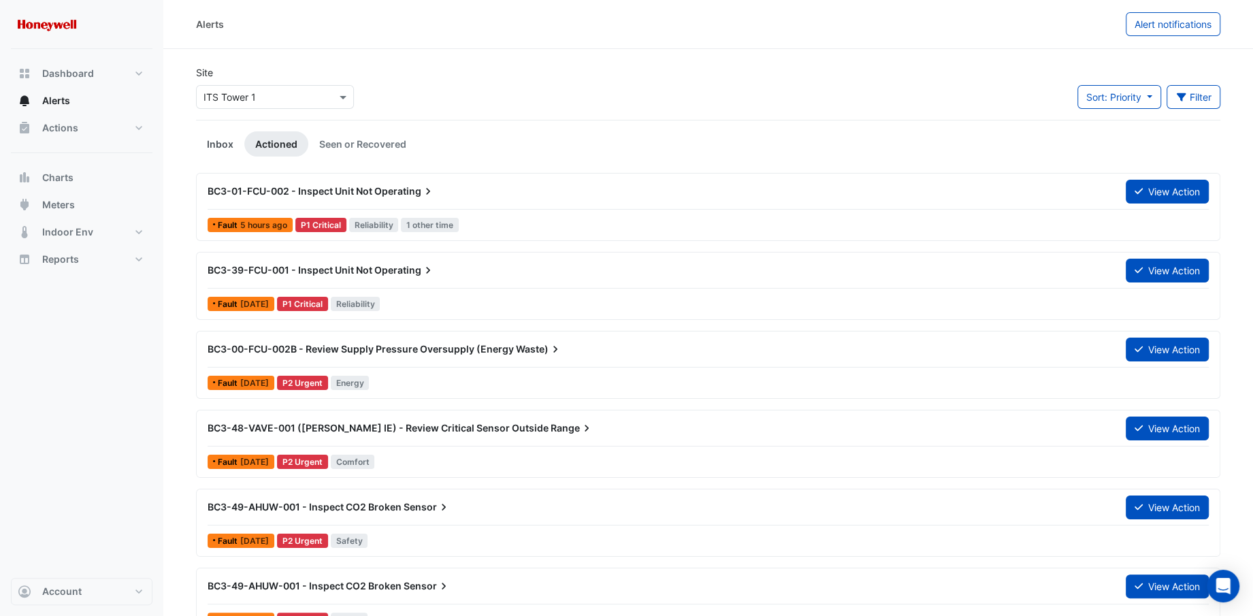
click at [212, 146] on link "Inbox" at bounding box center [220, 143] width 48 height 25
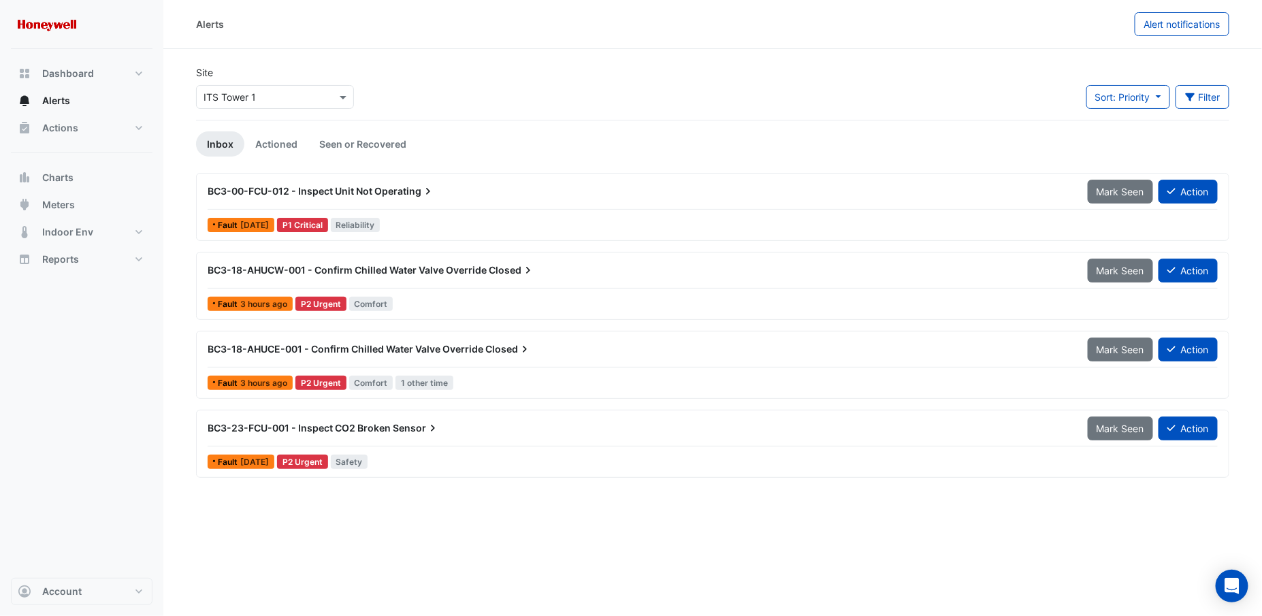
click at [1103, 39] on div "Alerts Alert notifications" at bounding box center [712, 24] width 1098 height 49
click at [690, 478] on div "BC3-00-FCU-012 - Inspect Unit Not Operating Mark Seen Action Fault 1 week ago P…" at bounding box center [712, 331] width 1033 height 316
click at [279, 143] on link "Actioned" at bounding box center [276, 143] width 64 height 25
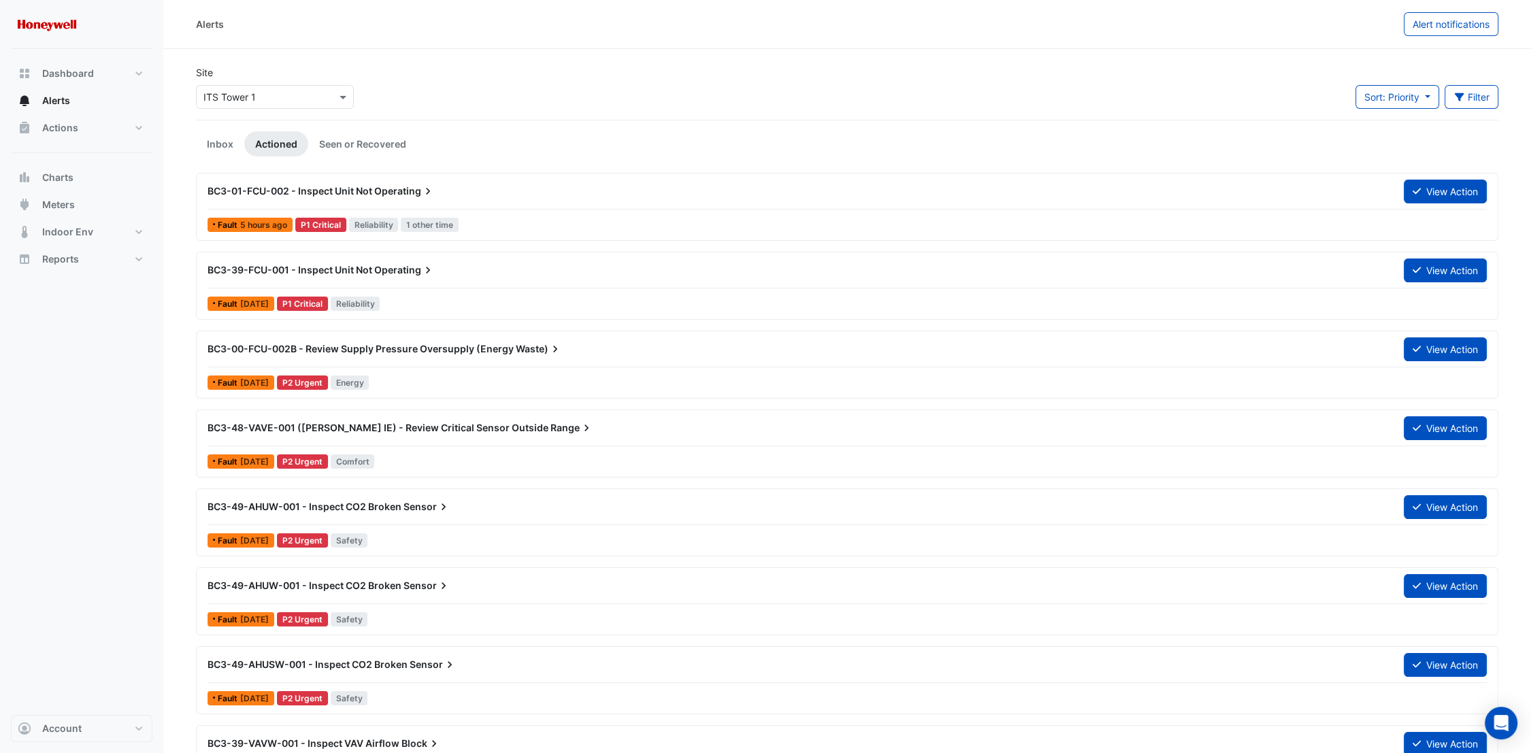
click at [1261, 82] on div "Site Select a Site × ITS Tower 1 Sort: Priority Priority Updated Filter Title P…" at bounding box center [847, 92] width 1319 height 54
drag, startPoint x: 376, startPoint y: 142, endPoint x: 379, endPoint y: 153, distance: 11.4
click at [376, 144] on link "Seen or Recovered" at bounding box center [362, 143] width 109 height 25
